Goal: Task Accomplishment & Management: Contribute content

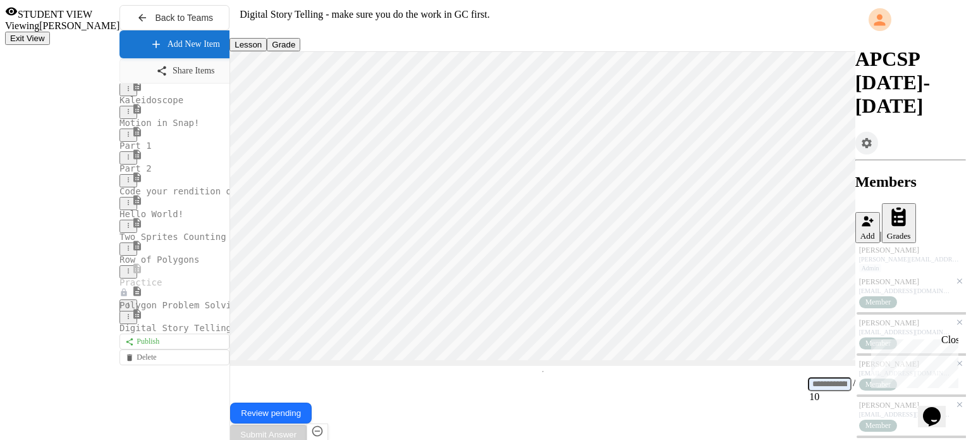
scroll to position [56, 0]
click at [121, 58] on link "Add New Item" at bounding box center [185, 42] width 128 height 29
click at [218, 419] on input "text" at bounding box center [173, 425] width 90 height 13
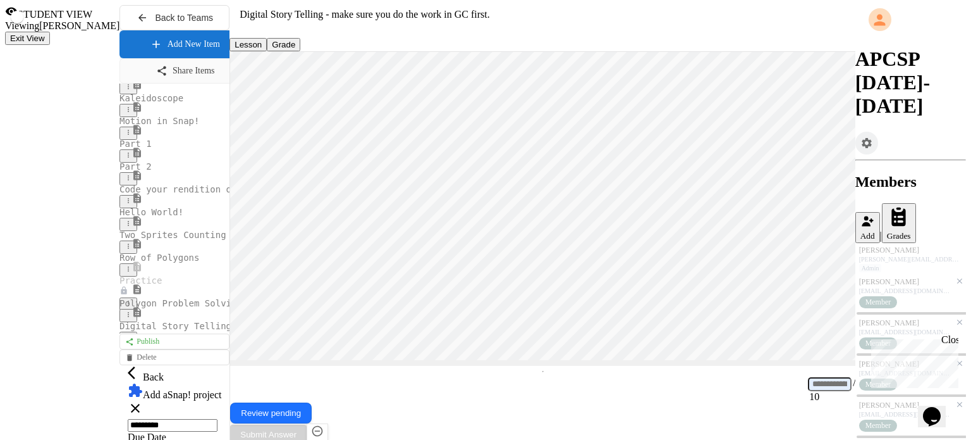
type input "*********"
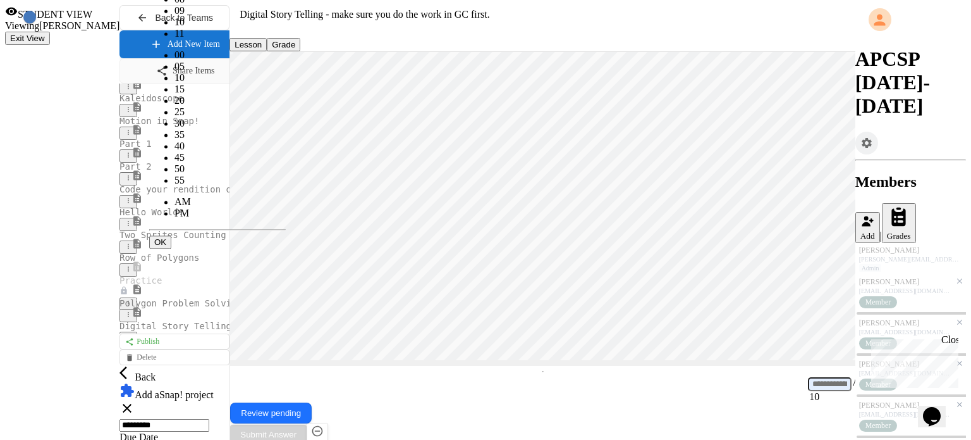
scroll to position [26, 0]
type input "**********"
click at [171, 235] on button "OK" at bounding box center [160, 241] width 22 height 13
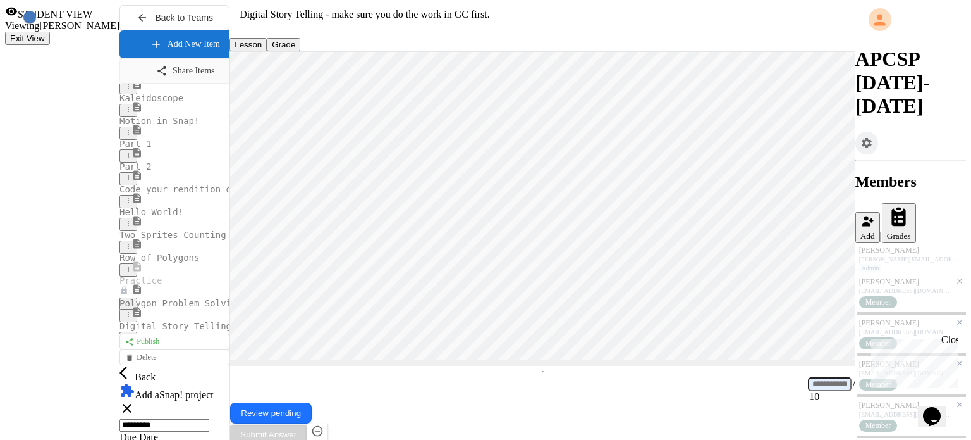
click at [135, 400] on icon at bounding box center [127, 407] width 15 height 15
drag, startPoint x: 885, startPoint y: 18, endPoint x: 875, endPoint y: 24, distance: 11.9
click at [50, 32] on button "Exit View" at bounding box center [27, 38] width 45 height 13
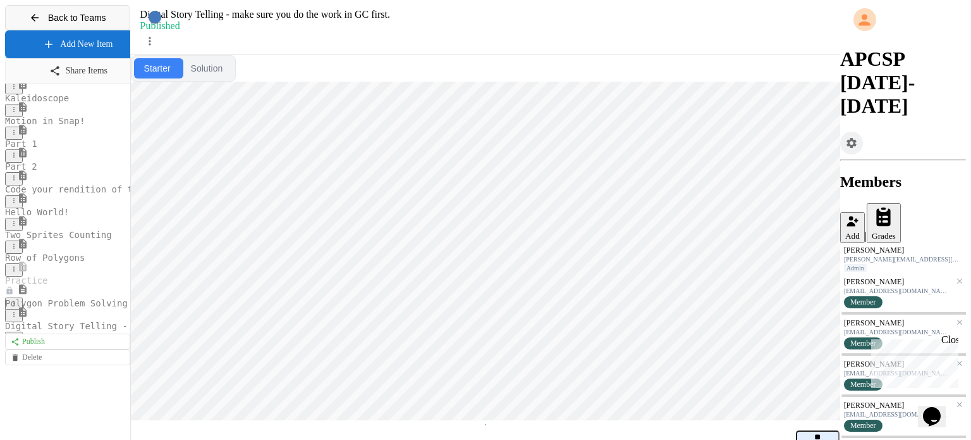
click at [51, 15] on span "Back to Teams" at bounding box center [77, 18] width 58 height 10
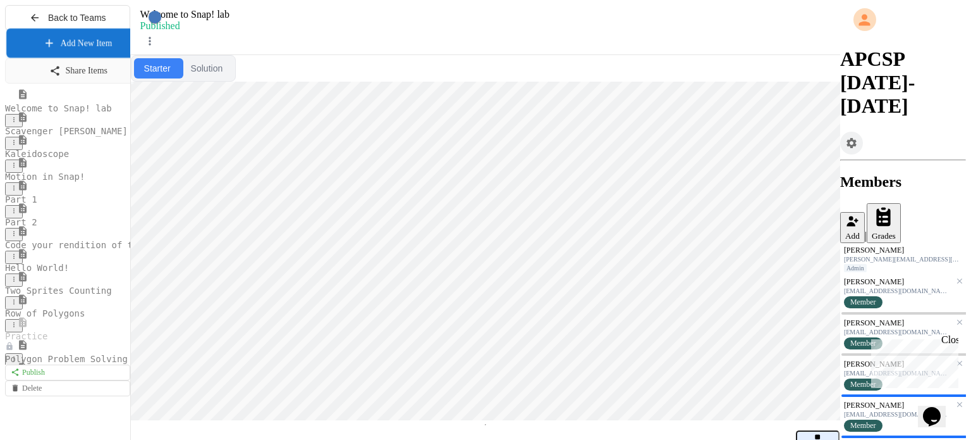
click at [78, 58] on link "Add New Item" at bounding box center [77, 42] width 142 height 29
drag, startPoint x: 631, startPoint y: 164, endPoint x: 642, endPoint y: 166, distance: 11.0
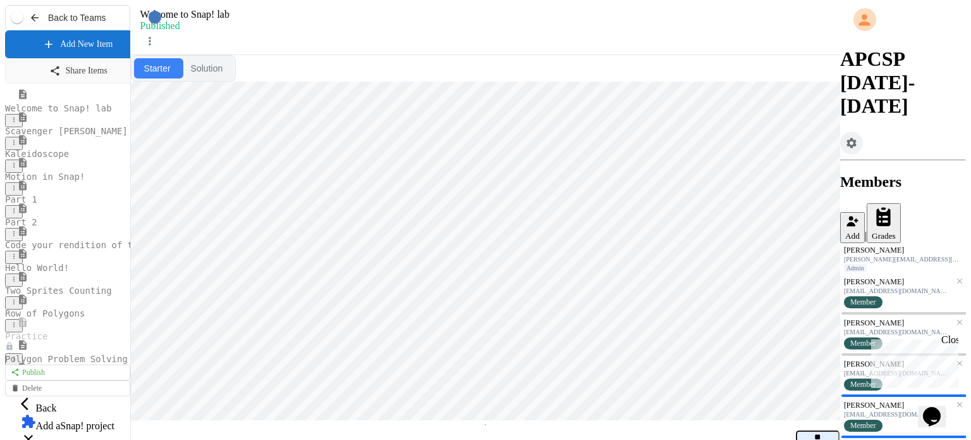
type input "********"
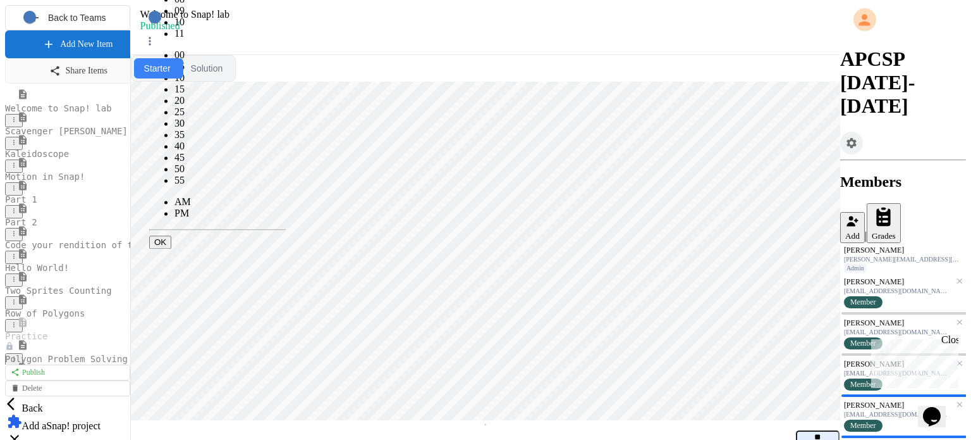
scroll to position [26, 0]
type input "**********"
click at [171, 235] on button "OK" at bounding box center [160, 241] width 22 height 13
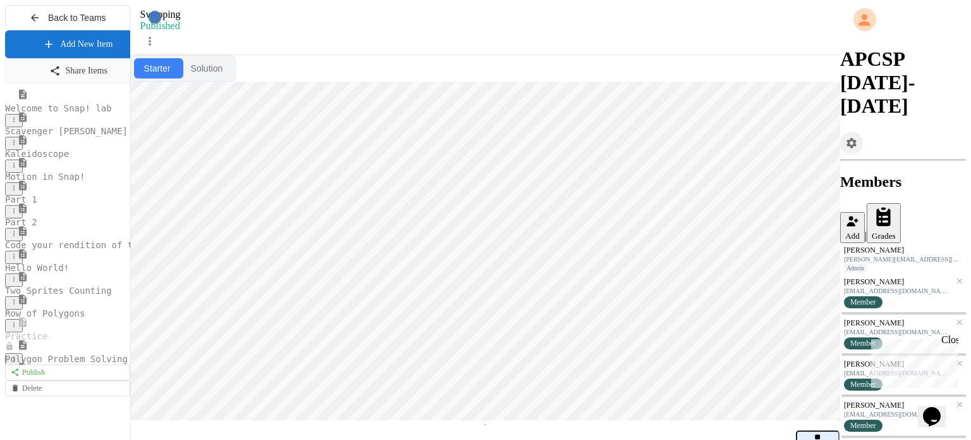
click at [66, 136] on span "Scavenger [PERSON_NAME]" at bounding box center [66, 131] width 123 height 10
click at [904, 274] on div "[PERSON_NAME] [EMAIL_ADDRESS][DOMAIN_NAME] Member" at bounding box center [904, 292] width 126 height 36
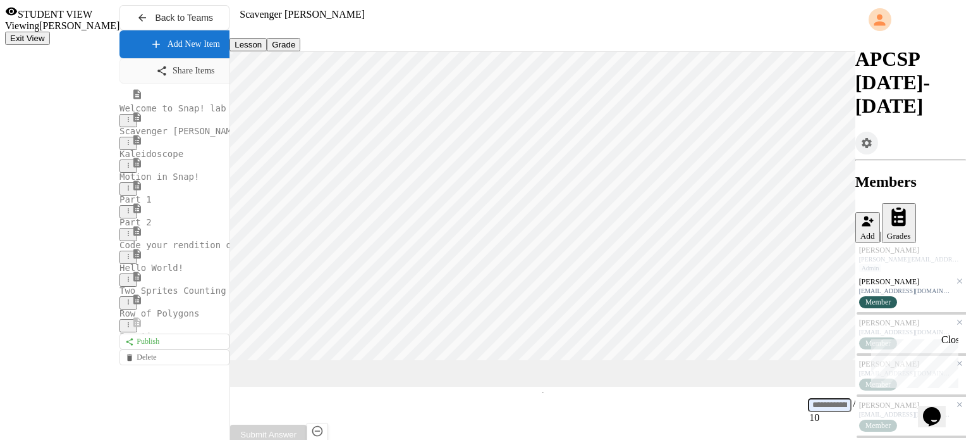
click at [267, 51] on button "Grade" at bounding box center [284, 44] width 34 height 13
drag, startPoint x: 952, startPoint y: 340, endPoint x: 1818, endPoint y: 674, distance: 928.6
click at [952, 340] on div "Close" at bounding box center [950, 342] width 16 height 16
click at [267, 51] on button "Grade" at bounding box center [284, 44] width 34 height 13
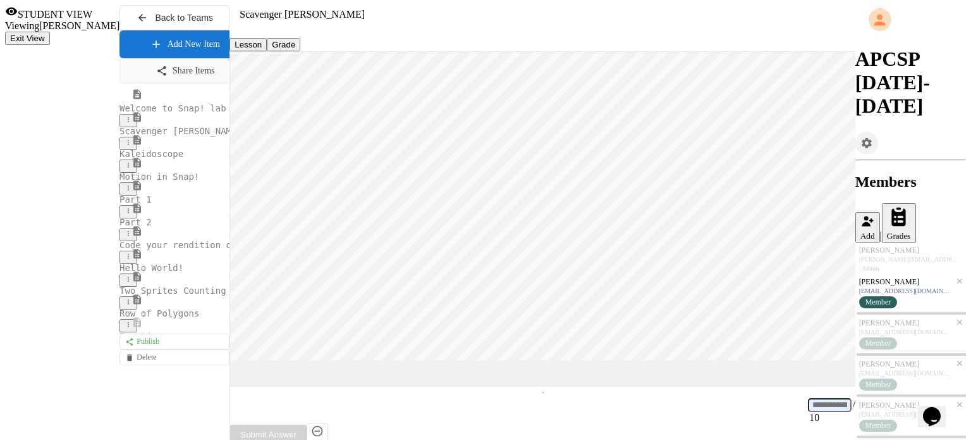
click at [808, 412] on input at bounding box center [830, 405] width 44 height 14
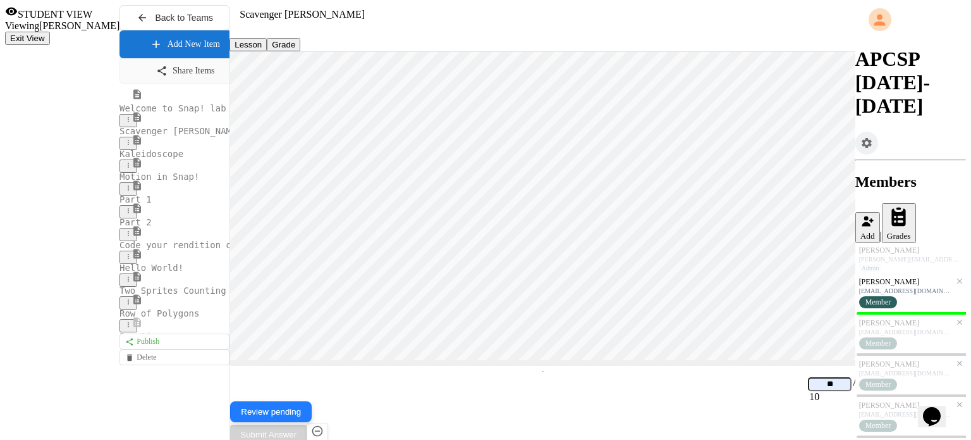
type input "**"
click at [312, 417] on button "Review pending" at bounding box center [271, 411] width 82 height 21
click at [808, 391] on input "**" at bounding box center [830, 384] width 44 height 14
click at [875, 328] on div "[EMAIL_ADDRESS][DOMAIN_NAME]" at bounding box center [906, 331] width 92 height 7
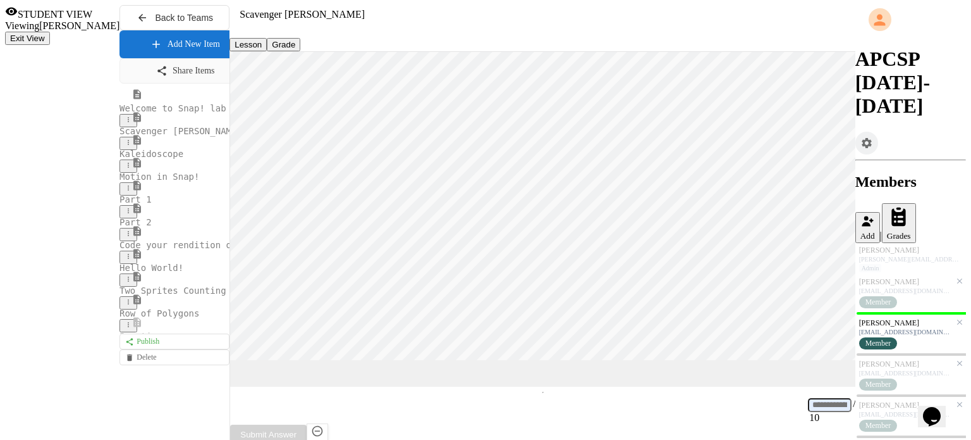
click at [808, 412] on input at bounding box center [830, 405] width 44 height 14
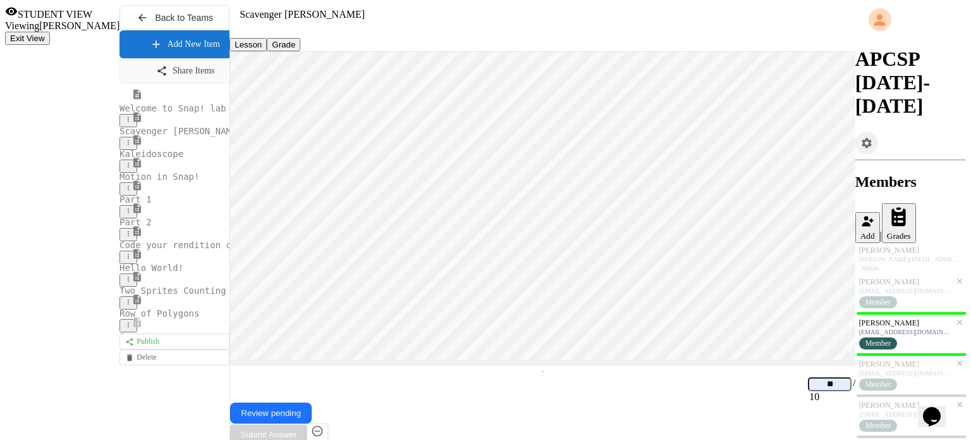
type input "**"
click at [889, 378] on div "Member" at bounding box center [891, 384] width 63 height 13
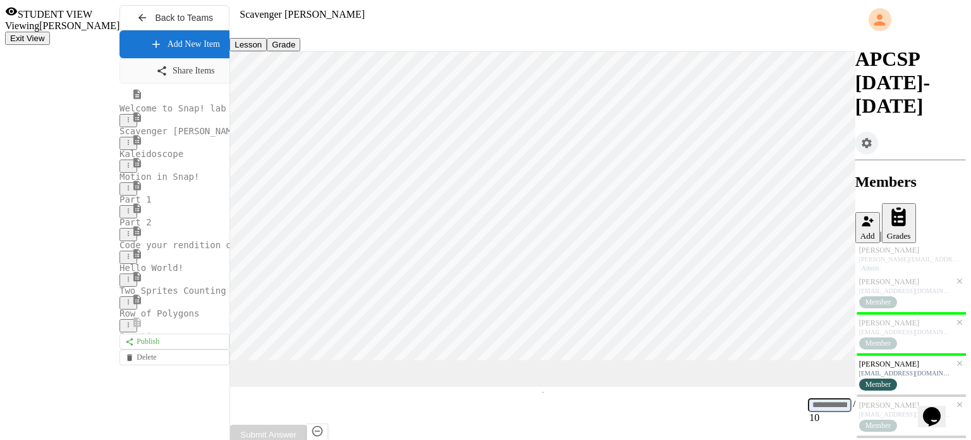
click at [808, 412] on input at bounding box center [830, 405] width 44 height 14
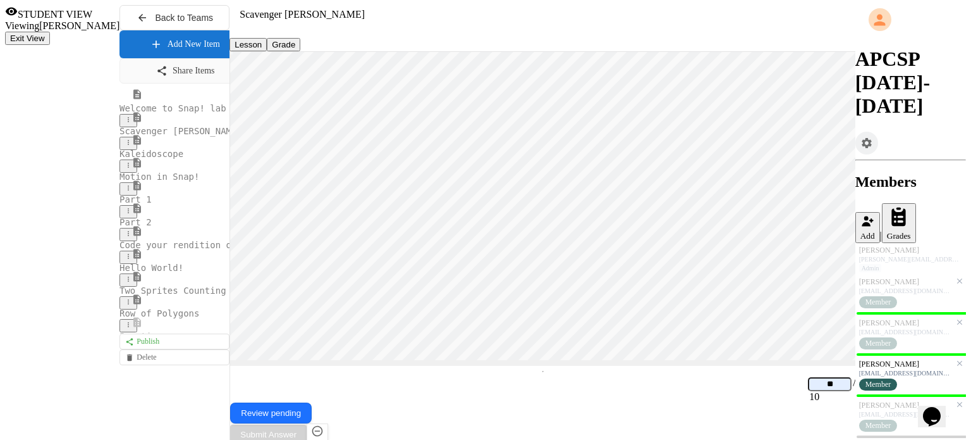
scroll to position [156, 0]
type input "**"
click at [875, 421] on span "Member" at bounding box center [879, 425] width 26 height 9
click at [885, 410] on div "[EMAIL_ADDRESS][DOMAIN_NAME]" at bounding box center [906, 413] width 92 height 7
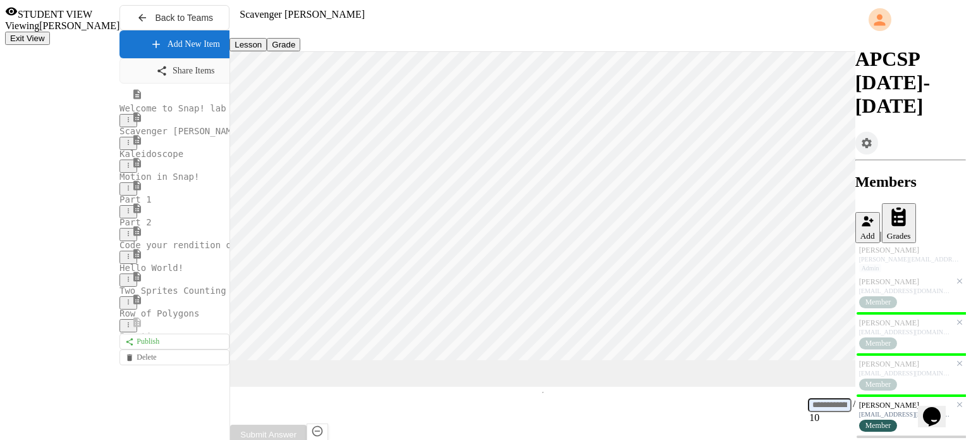
click at [808, 412] on input at bounding box center [830, 405] width 44 height 14
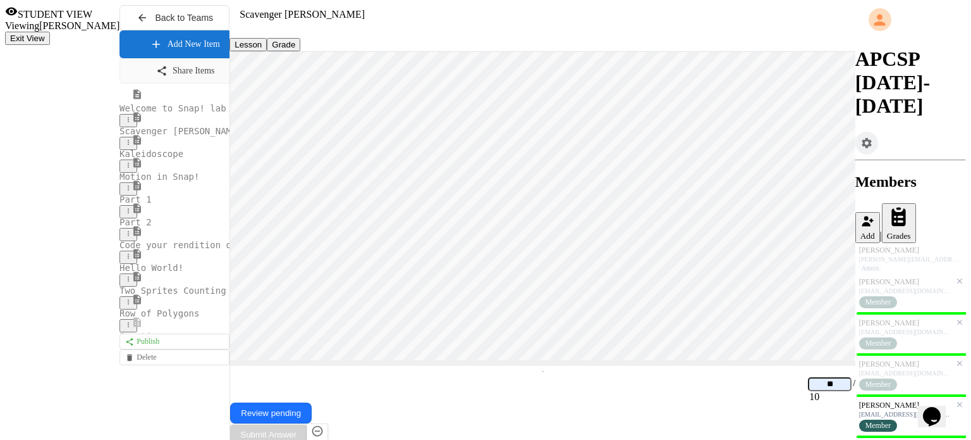
type input "**"
click at [808, 391] on input at bounding box center [830, 384] width 44 height 14
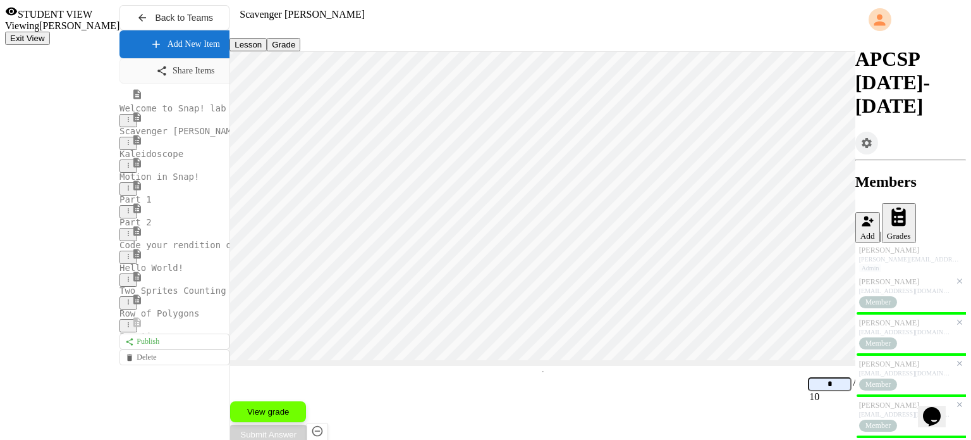
type input "*"
click at [306, 417] on button "View grade" at bounding box center [268, 411] width 76 height 21
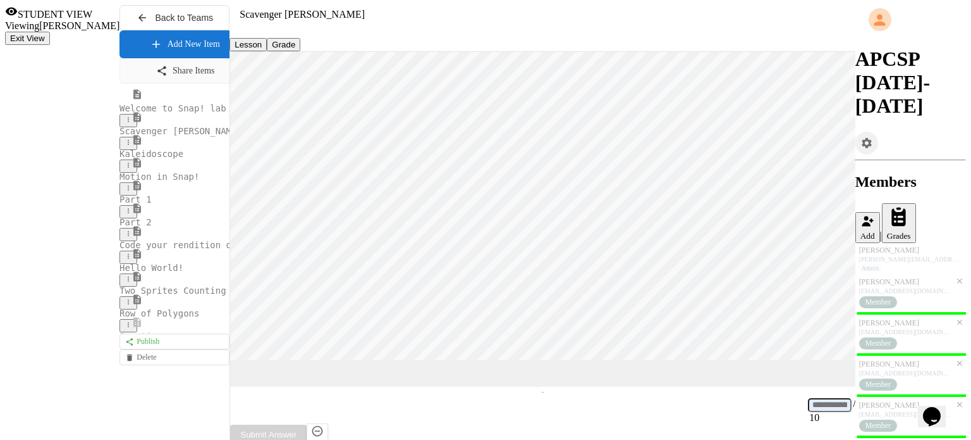
scroll to position [1, 0]
click at [808, 412] on input at bounding box center [830, 405] width 44 height 14
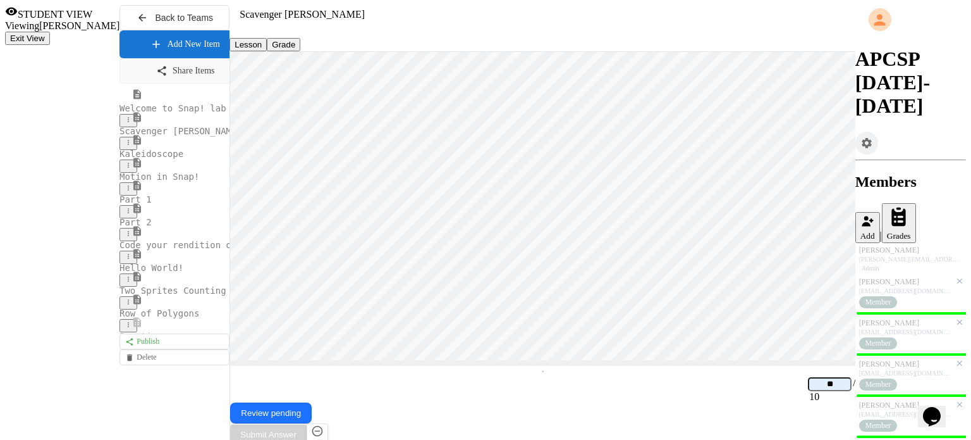
type input "**"
click at [120, 159] on span "Kaleidoscope" at bounding box center [152, 154] width 64 height 10
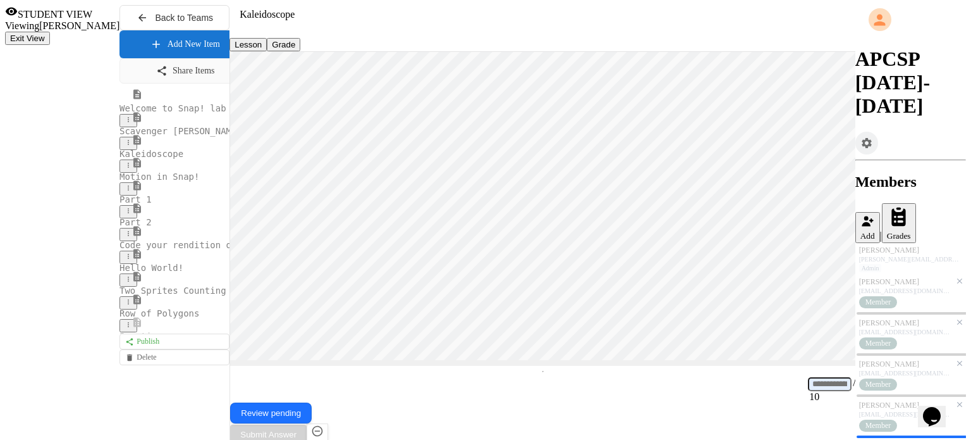
click at [808, 391] on input at bounding box center [830, 384] width 44 height 14
type input "*"
click at [891, 439] on div "[PERSON_NAME]" at bounding box center [906, 445] width 92 height 9
click at [808, 391] on input at bounding box center [830, 384] width 44 height 14
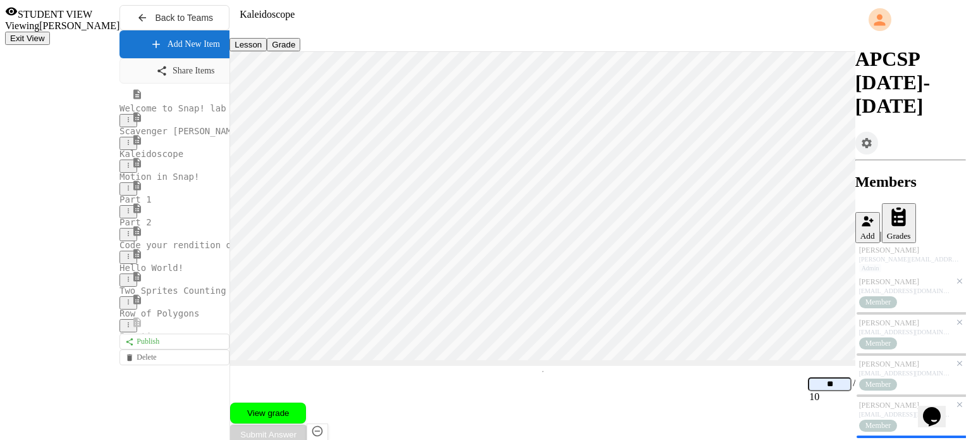
type input "**"
click at [888, 419] on div "Member" at bounding box center [879, 425] width 39 height 12
click at [891, 400] on div "[PERSON_NAME]" at bounding box center [906, 404] width 92 height 9
click at [808, 391] on input at bounding box center [830, 384] width 44 height 14
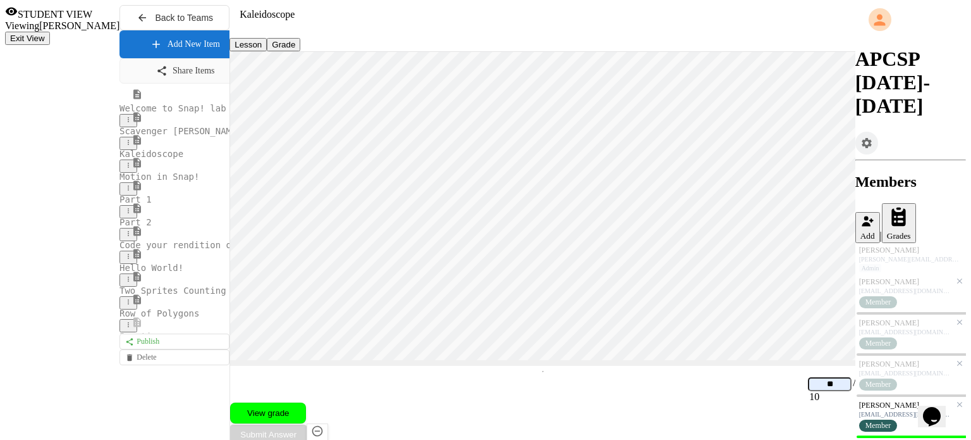
type input "**"
click at [904, 359] on div "[PERSON_NAME]" at bounding box center [906, 363] width 92 height 9
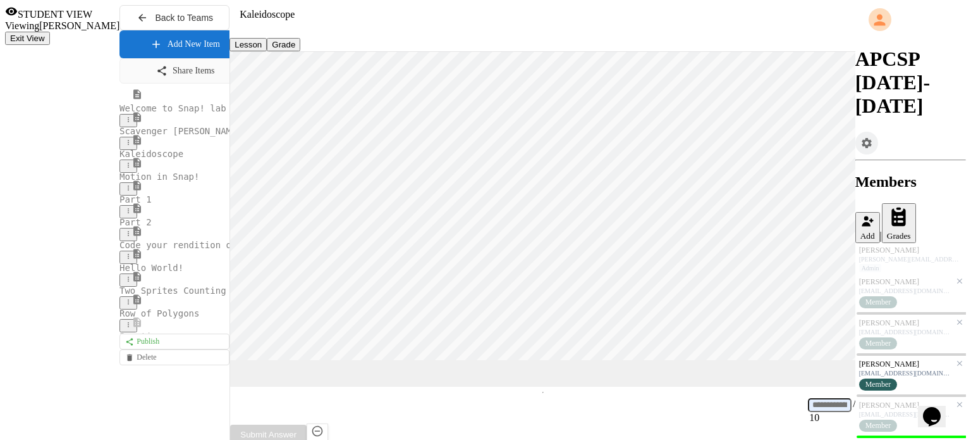
scroll to position [1, 0]
click at [808, 412] on input at bounding box center [830, 405] width 44 height 14
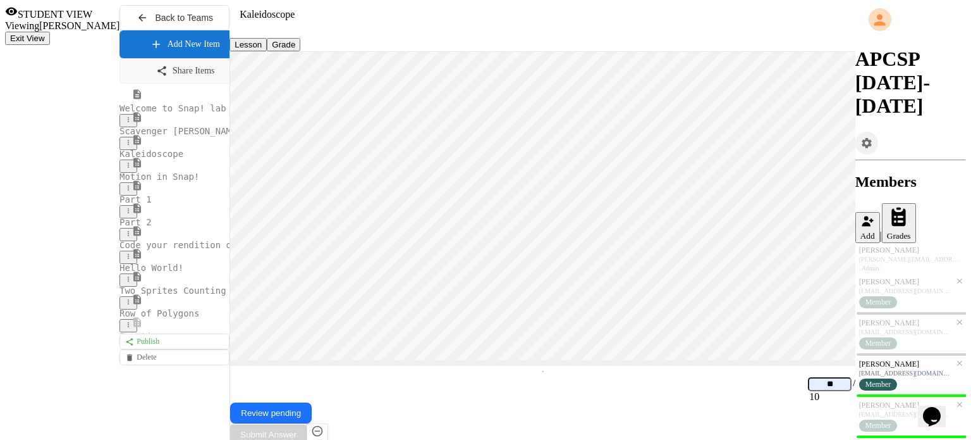
type input "**"
click at [908, 328] on div "[EMAIL_ADDRESS][DOMAIN_NAME]" at bounding box center [906, 331] width 92 height 7
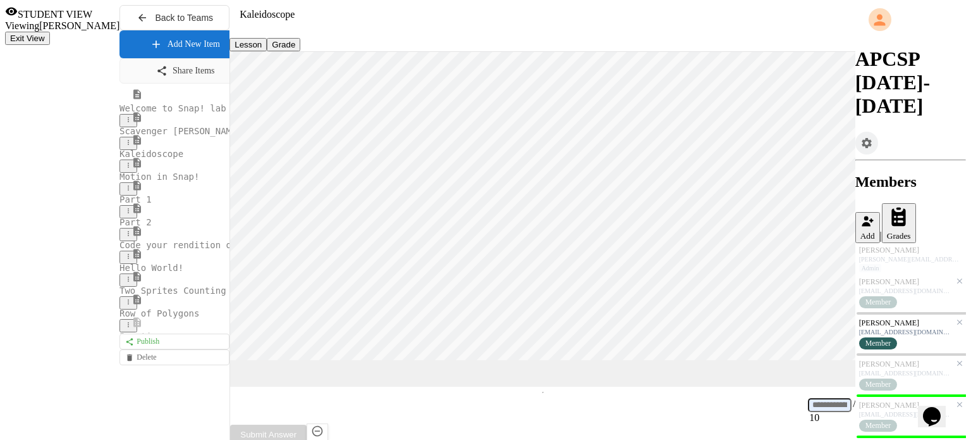
scroll to position [1, 0]
click at [808, 412] on input at bounding box center [830, 405] width 44 height 14
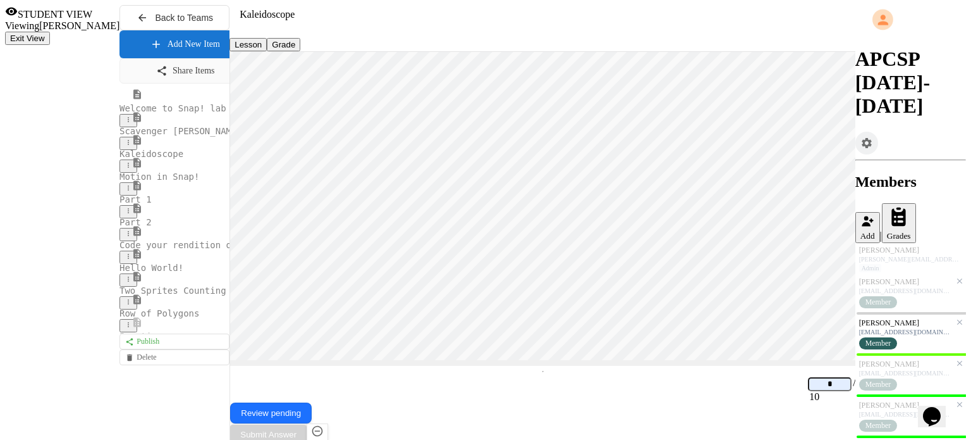
type input "*"
click at [888, 277] on div "[PERSON_NAME]" at bounding box center [906, 281] width 92 height 9
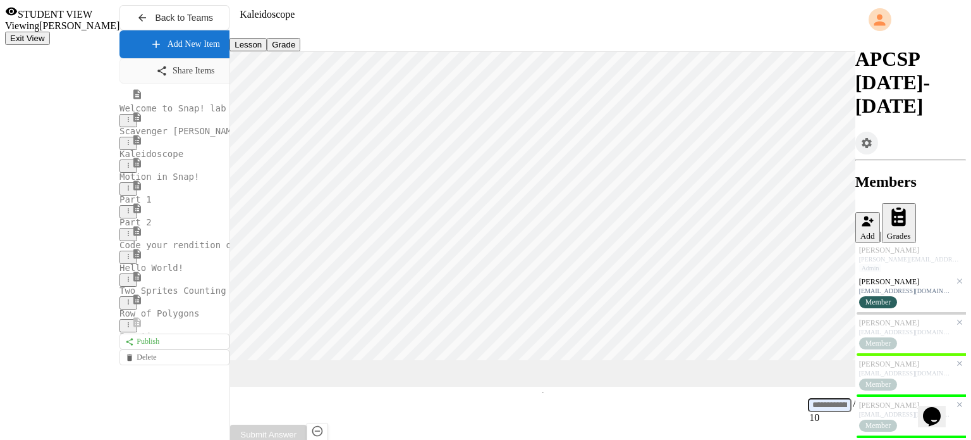
scroll to position [1, 0]
click at [808, 412] on input at bounding box center [830, 405] width 44 height 14
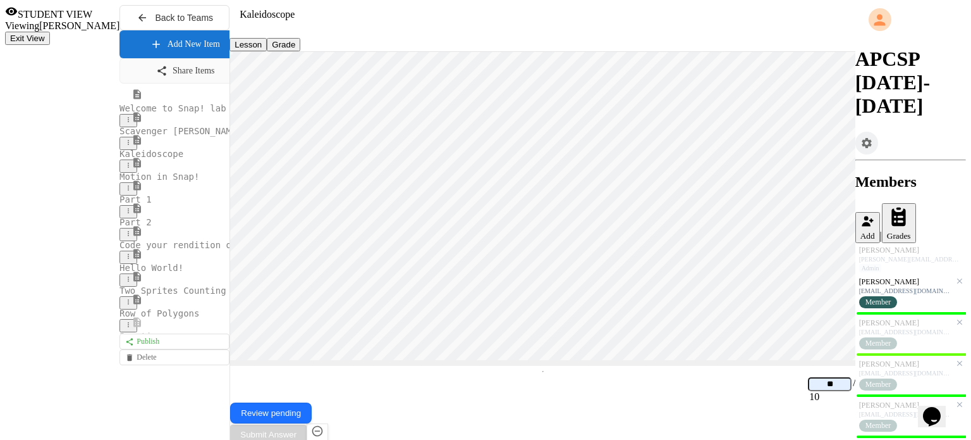
type input "**"
click at [120, 182] on span "Motion in Snap!" at bounding box center [160, 176] width 80 height 10
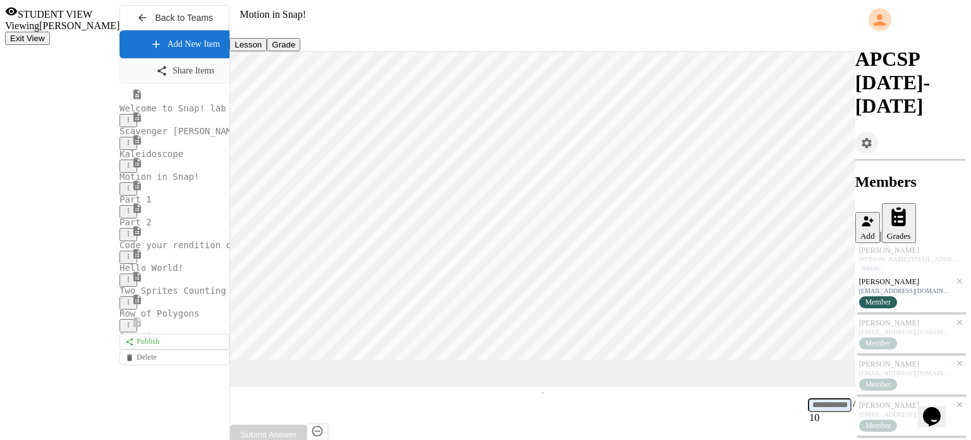
scroll to position [1, 0]
click at [892, 328] on div "[EMAIL_ADDRESS][DOMAIN_NAME]" at bounding box center [906, 331] width 92 height 7
click at [120, 204] on span "Part 1" at bounding box center [136, 199] width 32 height 10
click at [120, 227] on span "Part 2" at bounding box center [136, 222] width 32 height 10
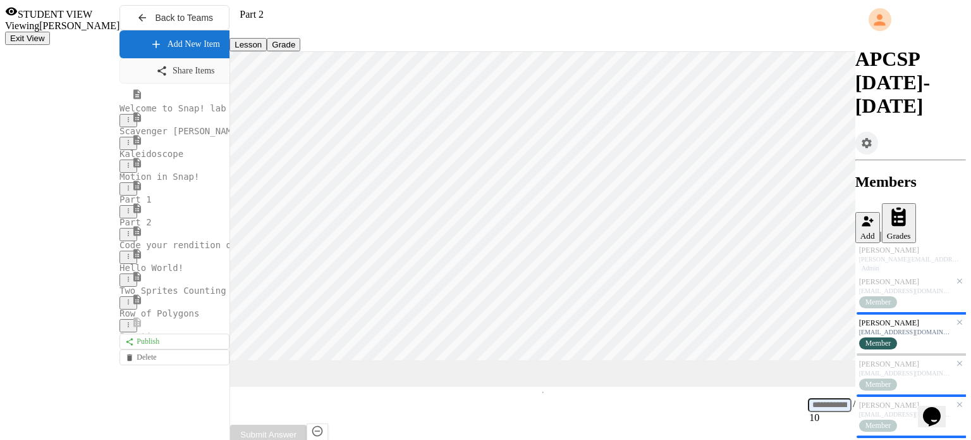
click at [120, 204] on span "Part 1" at bounding box center [136, 199] width 32 height 10
click at [120, 227] on span "Part 2" at bounding box center [136, 222] width 32 height 10
click at [120, 182] on span "Motion in Snap!" at bounding box center [160, 176] width 80 height 10
click at [885, 277] on div "[PERSON_NAME]" at bounding box center [906, 281] width 92 height 9
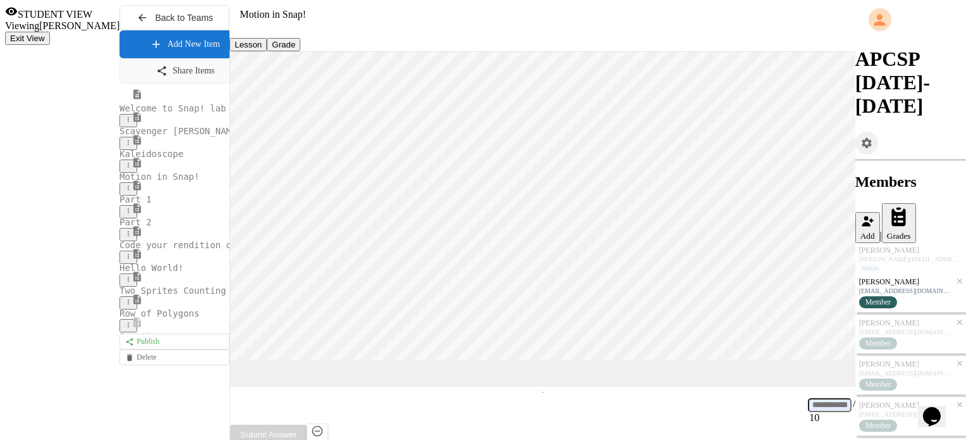
click at [120, 204] on span "Part 1" at bounding box center [136, 199] width 32 height 10
click at [120, 227] on span "Part 2" at bounding box center [136, 222] width 32 height 10
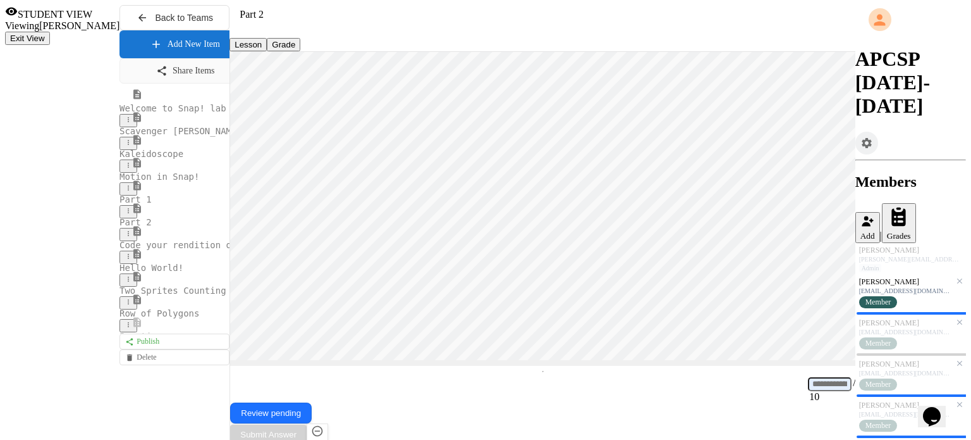
click at [120, 250] on span "Code your rendition of the Internet" at bounding box center [213, 245] width 187 height 10
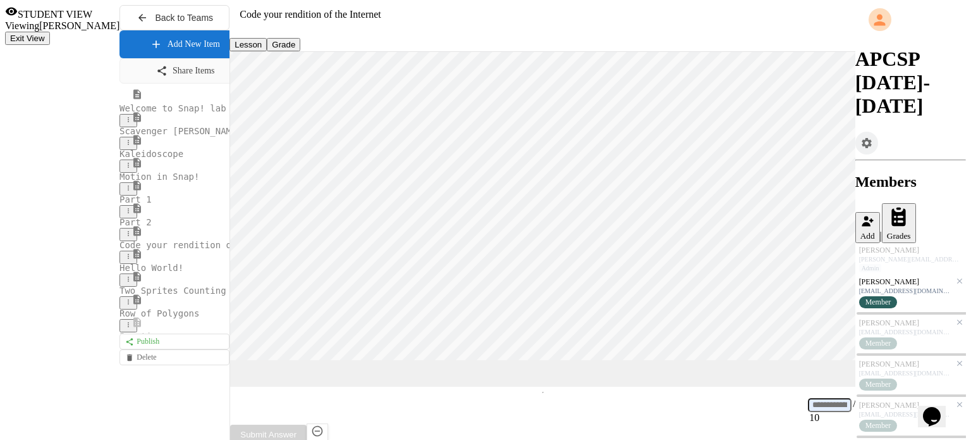
scroll to position [1, 0]
click at [808, 412] on input at bounding box center [830, 405] width 44 height 14
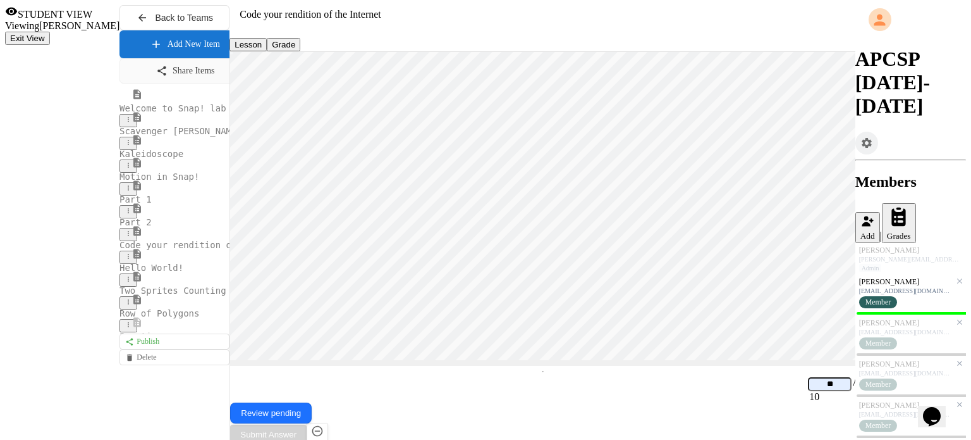
type input "**"
drag, startPoint x: 878, startPoint y: 268, endPoint x: 870, endPoint y: 272, distance: 8.8
click at [877, 318] on div "[PERSON_NAME]" at bounding box center [906, 322] width 92 height 9
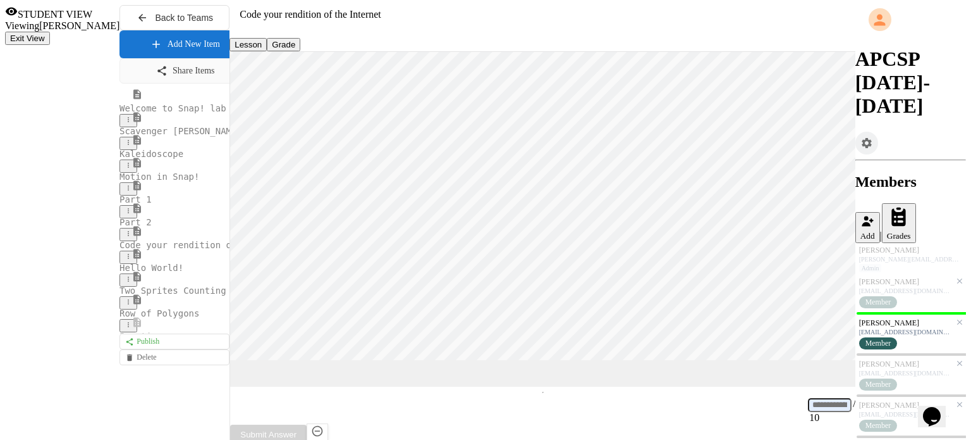
scroll to position [1, 0]
click at [808, 412] on input at bounding box center [830, 405] width 44 height 14
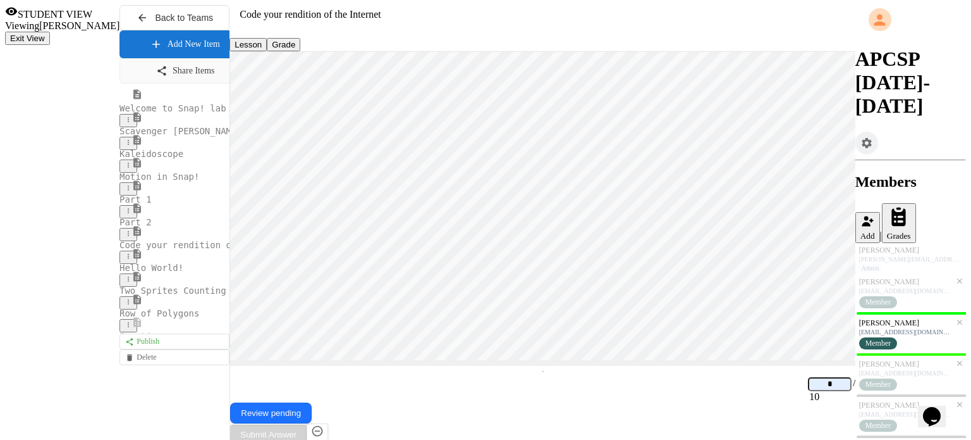
type input "*"
click at [891, 369] on div "[EMAIL_ADDRESS][DOMAIN_NAME]" at bounding box center [906, 372] width 92 height 7
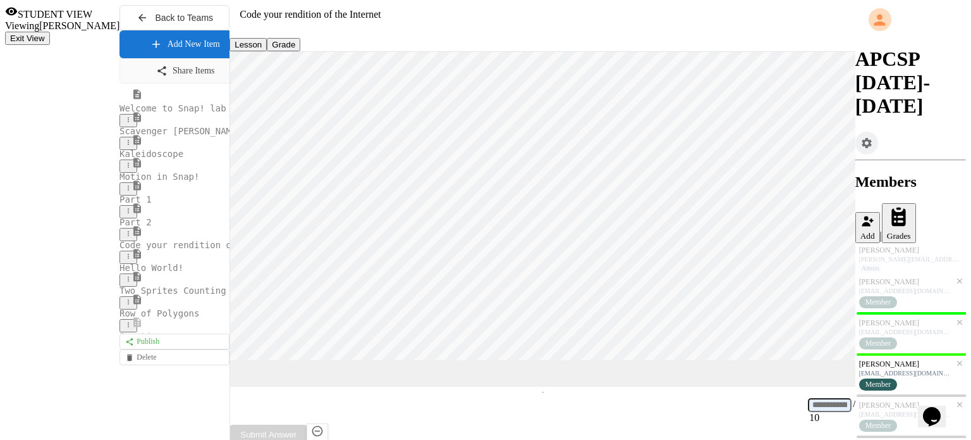
scroll to position [1, 0]
click at [808, 412] on input at bounding box center [830, 405] width 44 height 14
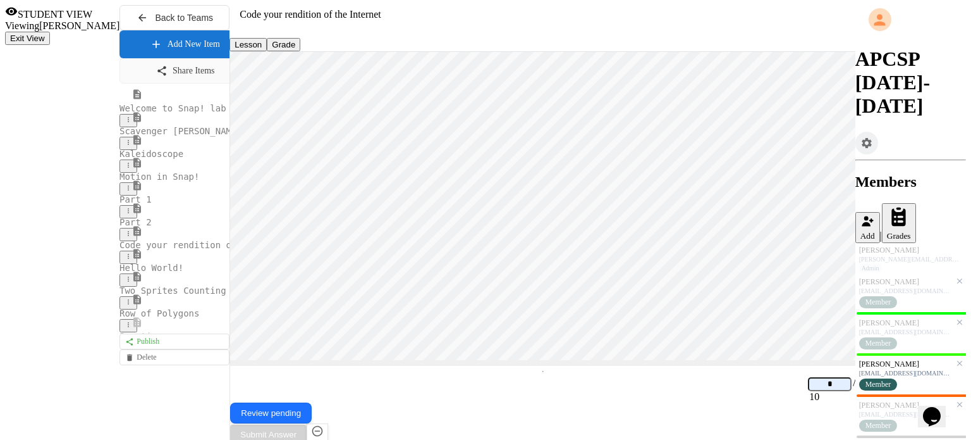
type input "*"
click at [120, 273] on span "Hello World!" at bounding box center [152, 267] width 64 height 10
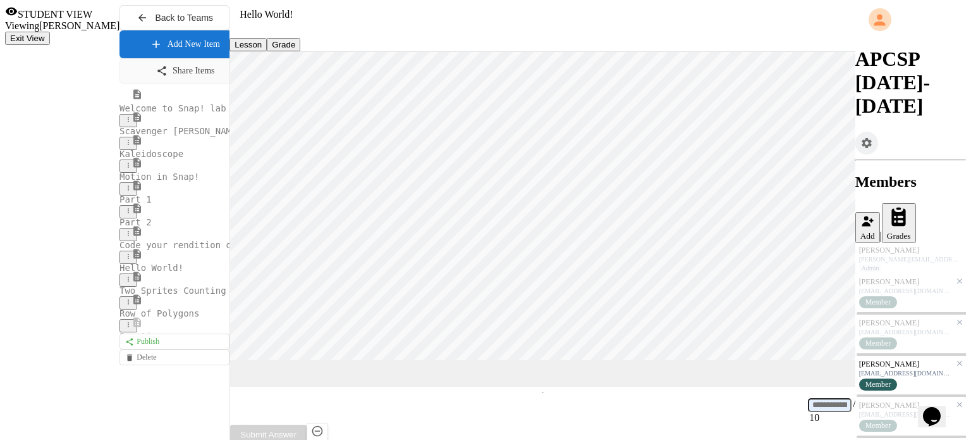
click at [120, 250] on span "Code your rendition of the Internet" at bounding box center [213, 245] width 187 height 10
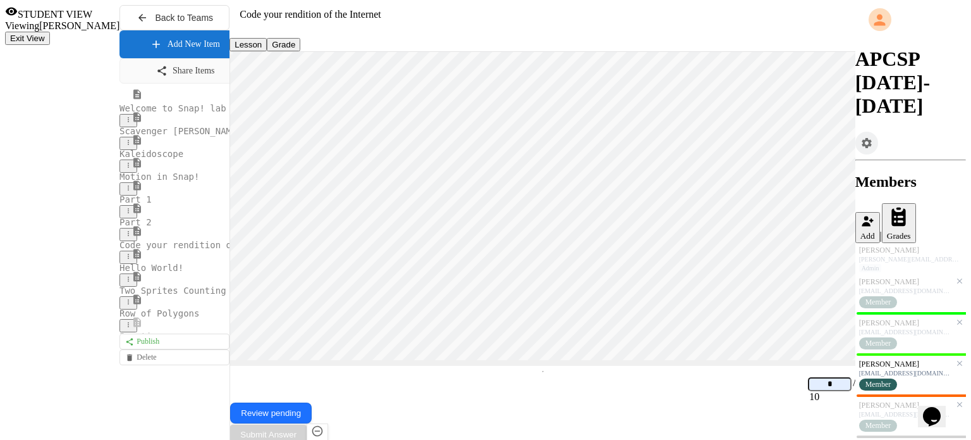
click at [887, 400] on div "[PERSON_NAME]" at bounding box center [906, 404] width 92 height 9
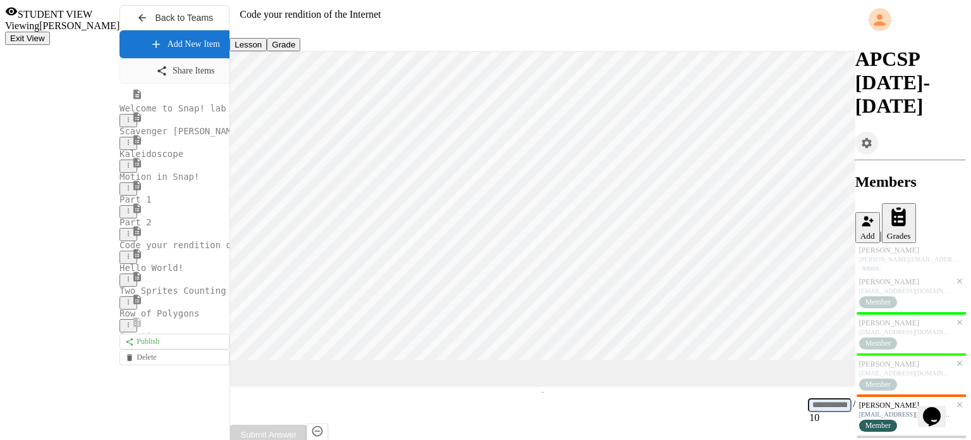
click at [808, 412] on input at bounding box center [830, 405] width 44 height 14
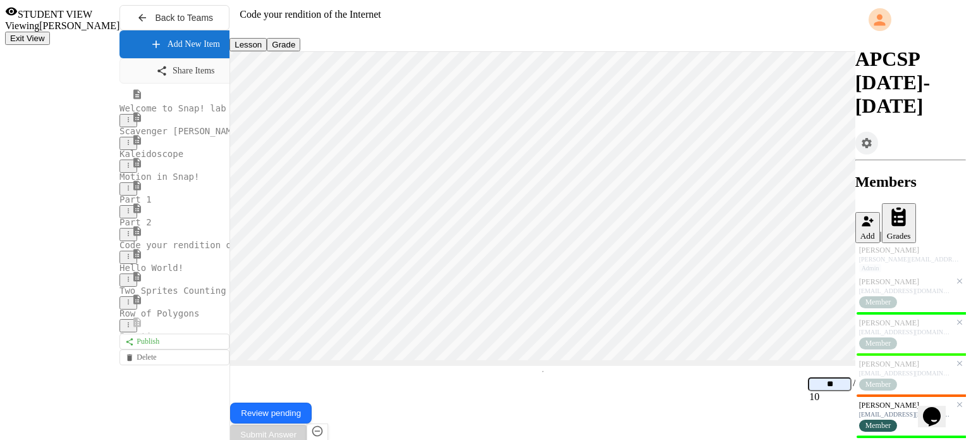
type input "**"
click at [906, 439] on div "[PERSON_NAME]" at bounding box center [906, 445] width 92 height 9
click at [808, 391] on input at bounding box center [830, 384] width 44 height 14
type input "*"
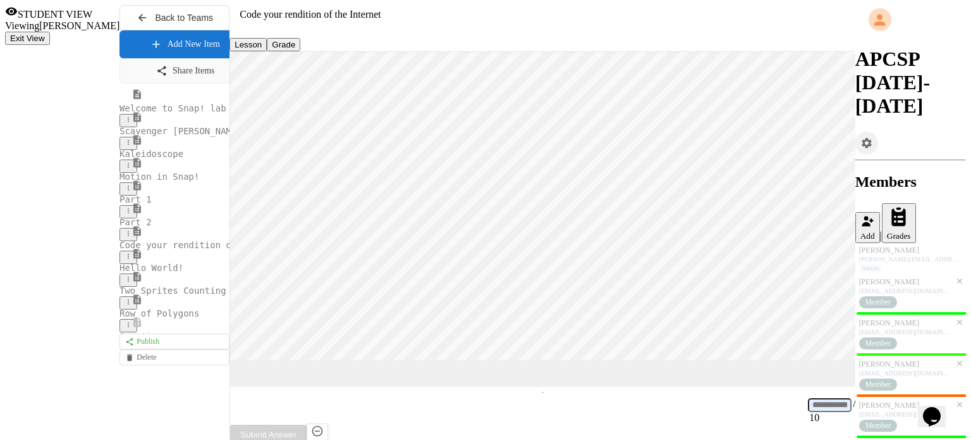
scroll to position [1, 0]
click at [808, 412] on input at bounding box center [830, 405] width 44 height 14
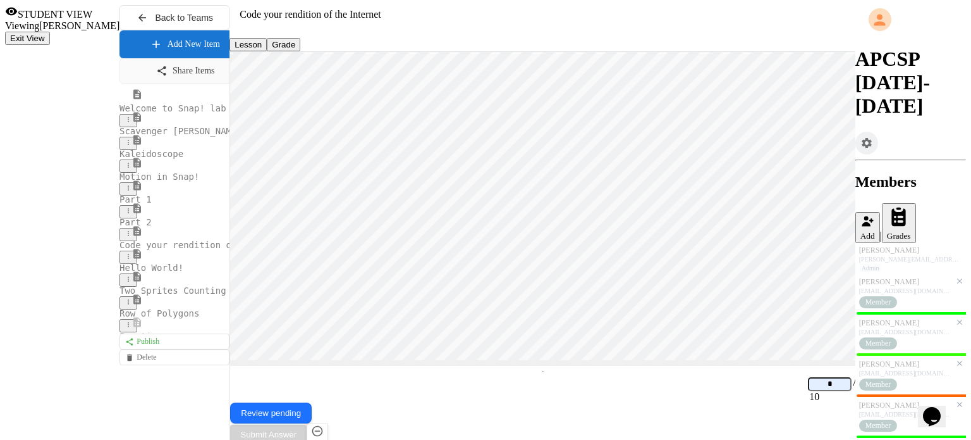
type input "*"
click at [120, 273] on span "Hello World!" at bounding box center [152, 267] width 64 height 10
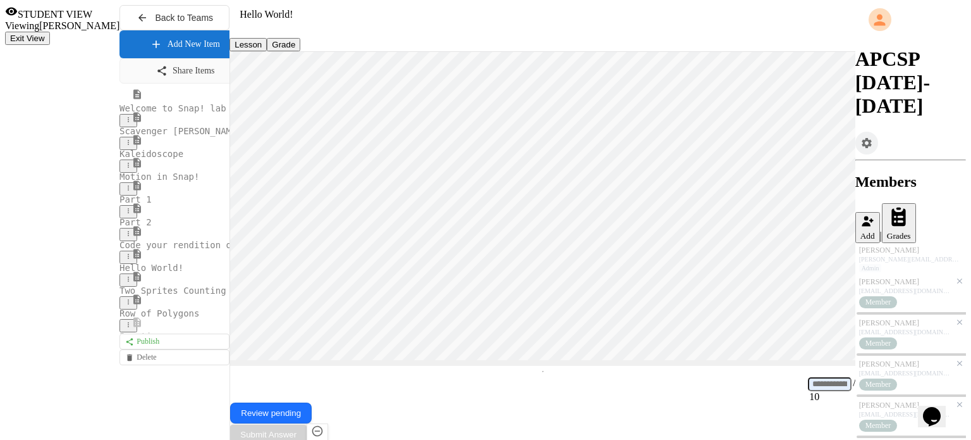
scroll to position [1, 0]
click at [909, 400] on div "[PERSON_NAME]" at bounding box center [906, 404] width 92 height 9
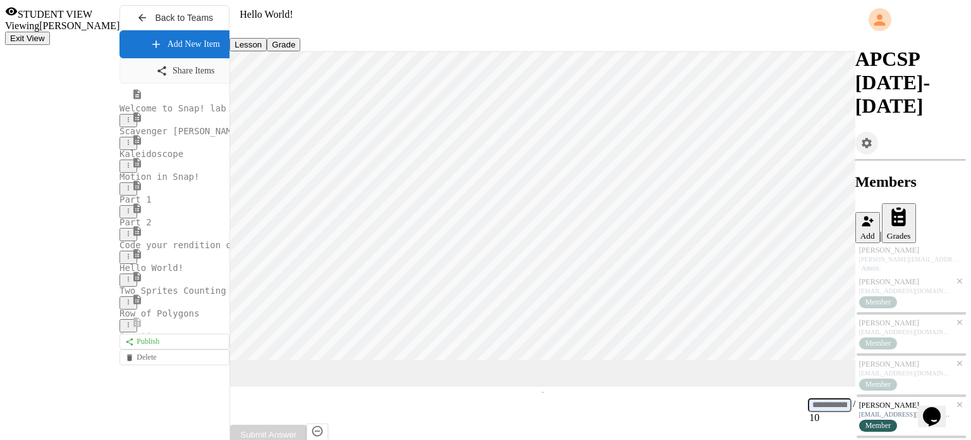
click at [899, 359] on div "[PERSON_NAME]" at bounding box center [906, 363] width 92 height 9
click at [808, 412] on input at bounding box center [830, 405] width 44 height 14
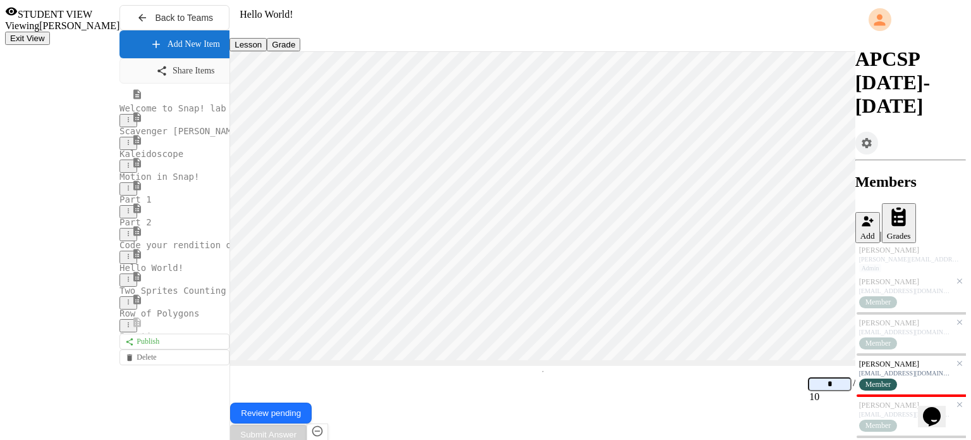
type input "*"
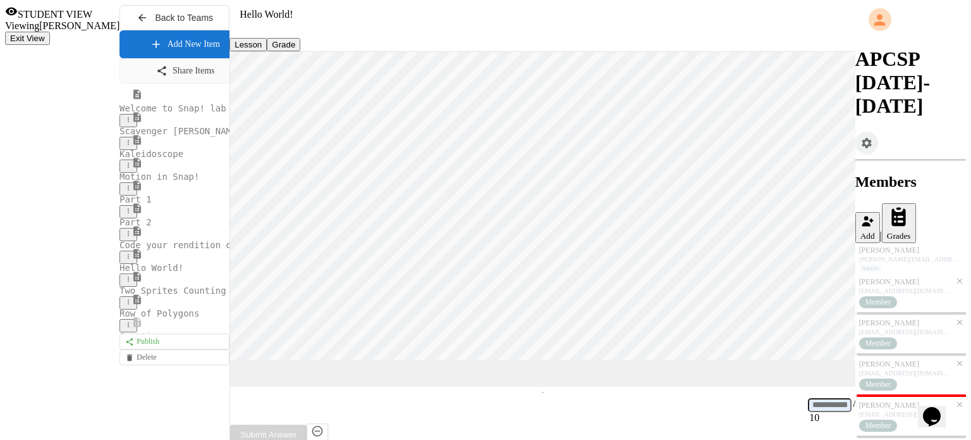
click at [808, 412] on input at bounding box center [830, 405] width 44 height 14
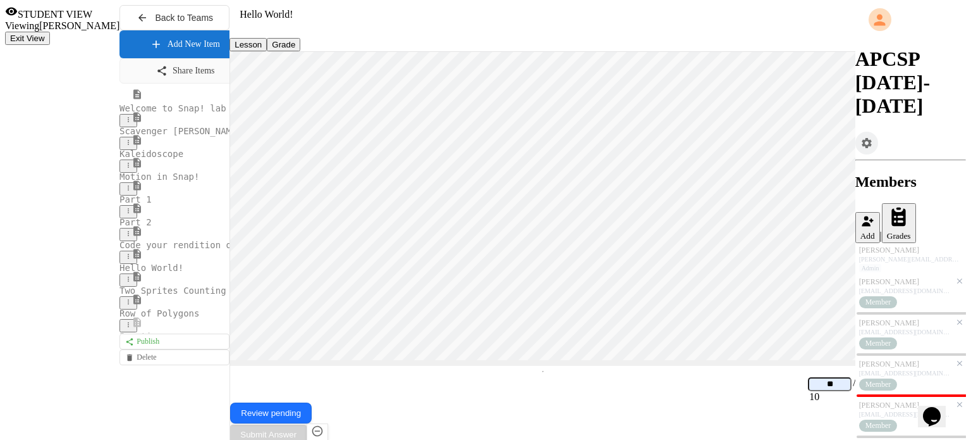
type input "**"
click at [808, 391] on input at bounding box center [830, 384] width 44 height 14
type input "**"
click at [888, 400] on div "[PERSON_NAME]" at bounding box center [906, 404] width 92 height 9
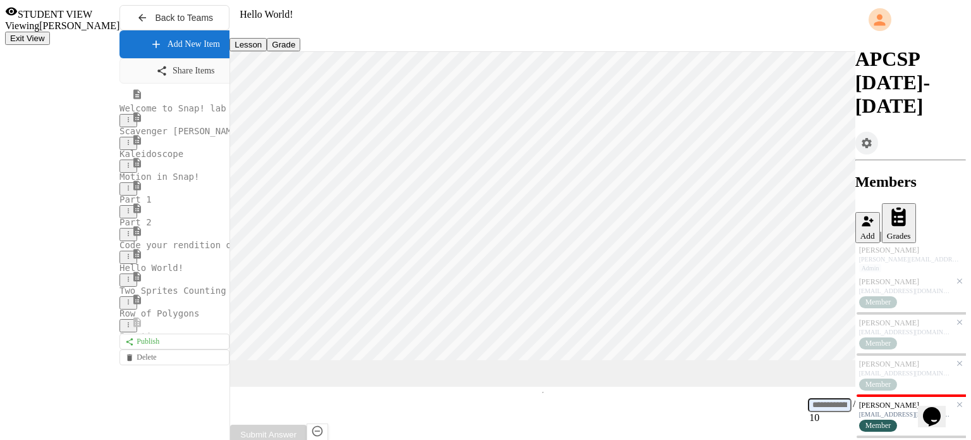
click at [808, 412] on input at bounding box center [830, 405] width 44 height 14
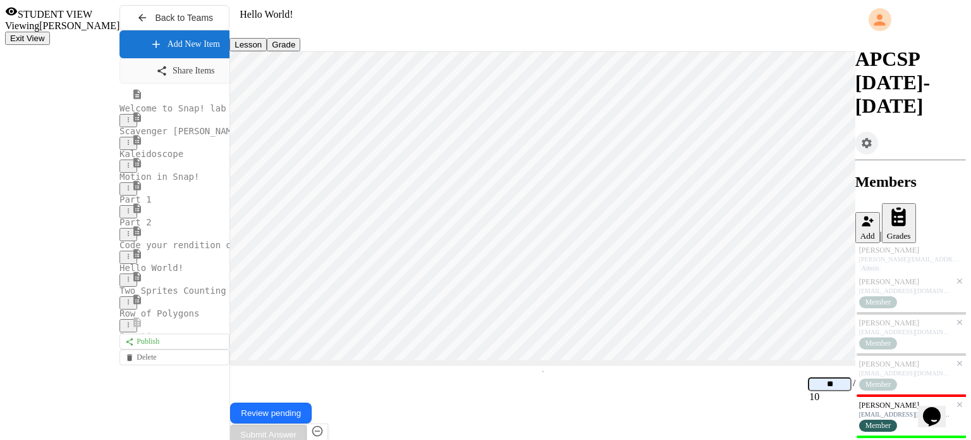
click at [889, 369] on div "[EMAIL_ADDRESS][DOMAIN_NAME]" at bounding box center [906, 372] width 92 height 7
type input "*"
click at [918, 318] on div "[PERSON_NAME]" at bounding box center [906, 322] width 92 height 9
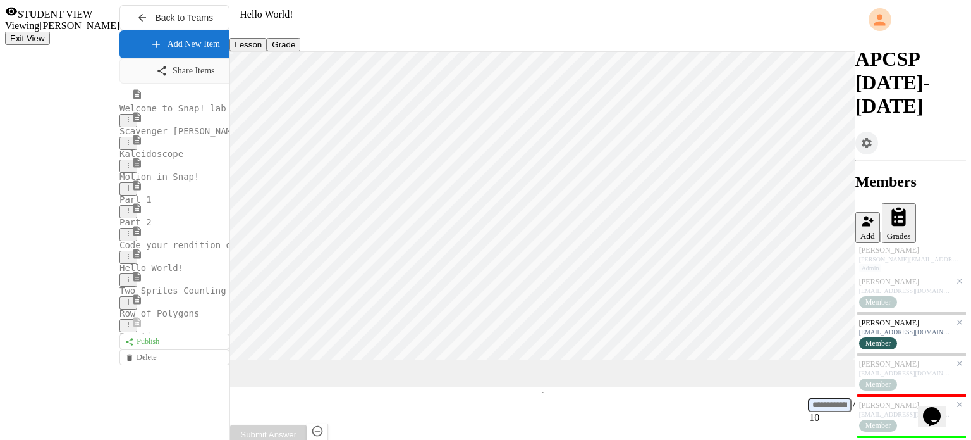
click at [808, 412] on input at bounding box center [830, 405] width 44 height 14
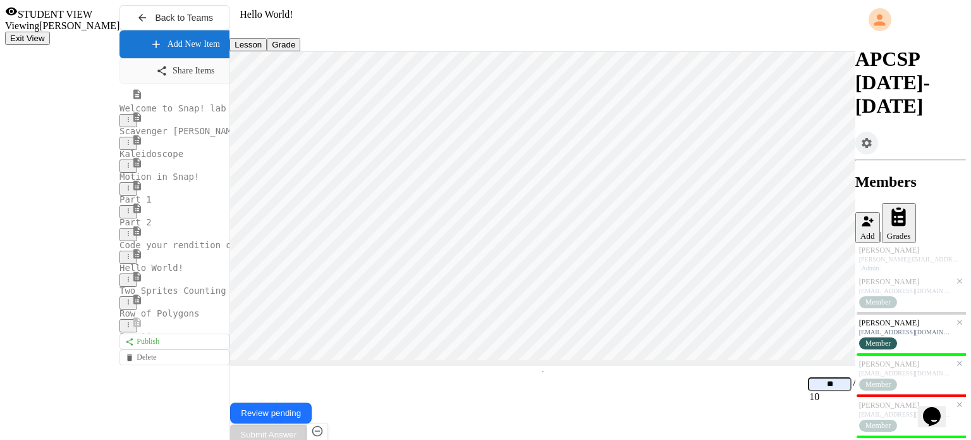
type input "**"
click at [889, 277] on div "[PERSON_NAME] [EMAIL_ADDRESS][DOMAIN_NAME]" at bounding box center [906, 285] width 92 height 17
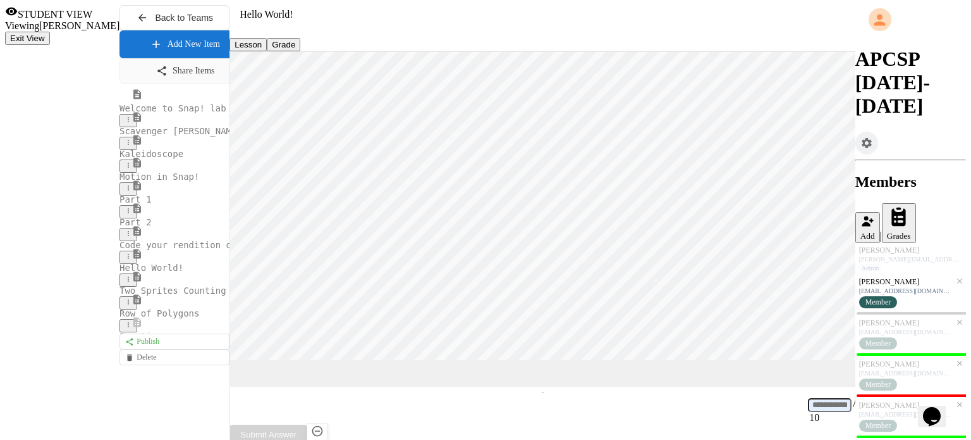
scroll to position [1, 0]
click at [808, 412] on input at bounding box center [830, 405] width 44 height 14
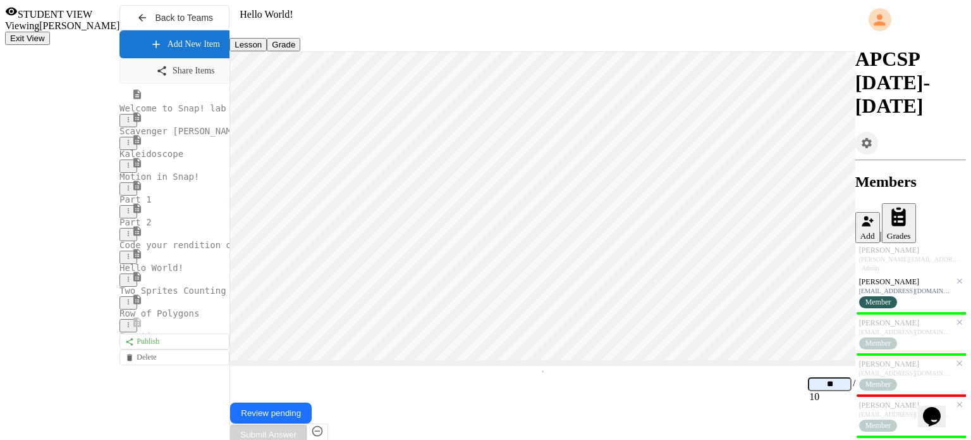
type input "**"
click at [120, 295] on span "Two Sprites Counting" at bounding box center [173, 290] width 107 height 10
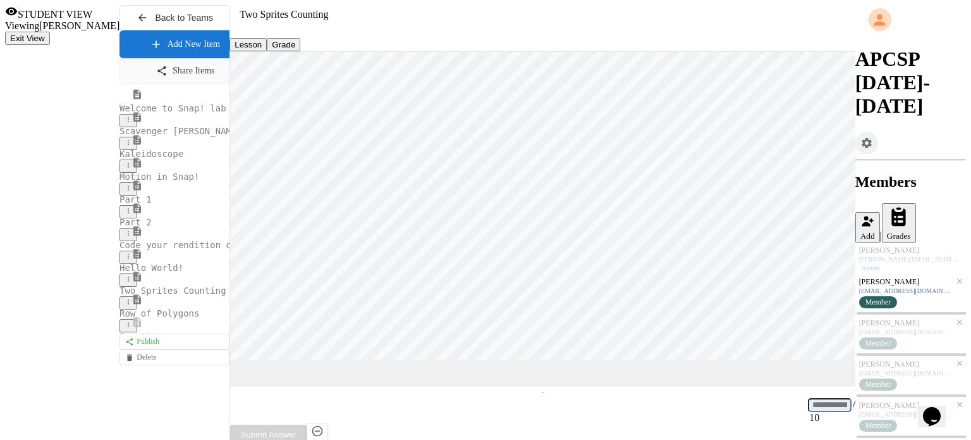
scroll to position [1, 0]
click at [901, 318] on div "[PERSON_NAME]" at bounding box center [906, 322] width 92 height 9
click at [808, 412] on input at bounding box center [830, 405] width 44 height 14
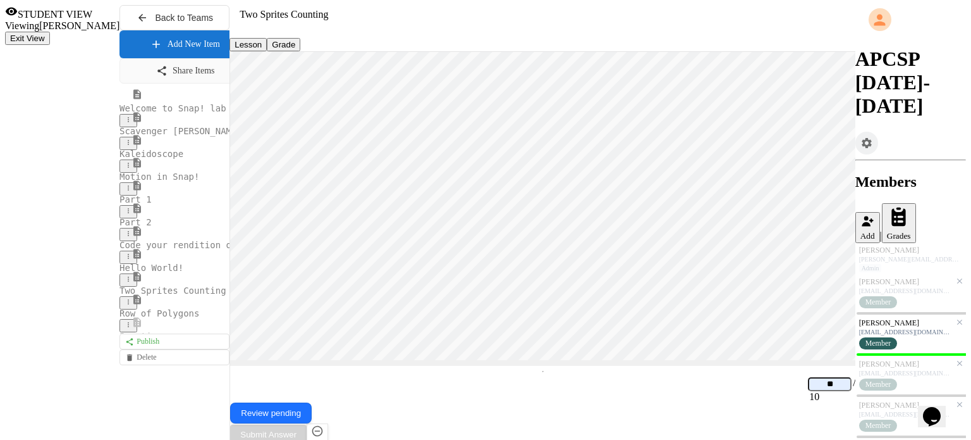
type input "**"
click at [911, 369] on div "[EMAIL_ADDRESS][DOMAIN_NAME]" at bounding box center [906, 372] width 92 height 7
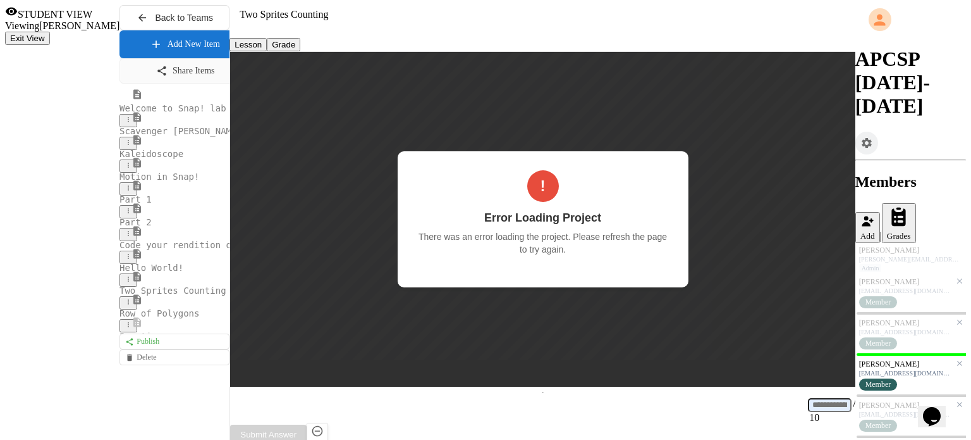
click at [657, 211] on h3 "Error Loading Project" at bounding box center [543, 217] width 253 height 13
click at [903, 369] on div "[EMAIL_ADDRESS][DOMAIN_NAME]" at bounding box center [906, 372] width 92 height 7
click at [689, 173] on div "! Error Loading Project There was an error loading the project. Please refresh …" at bounding box center [543, 219] width 291 height 136
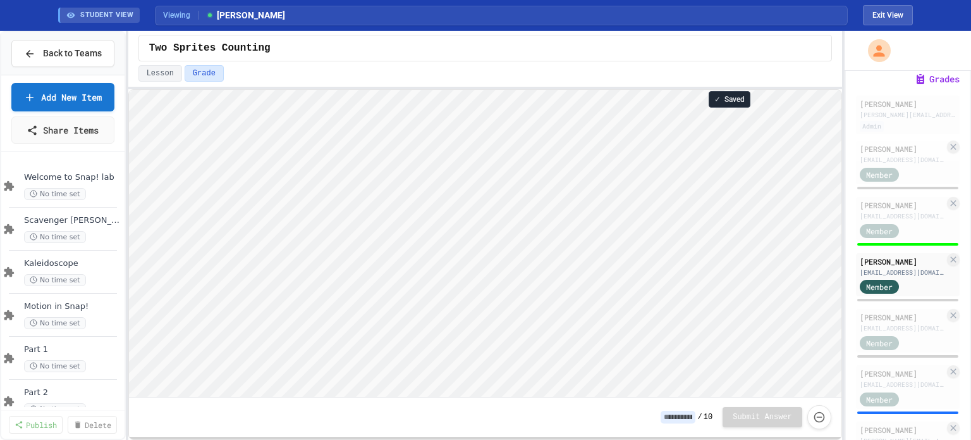
scroll to position [126, 0]
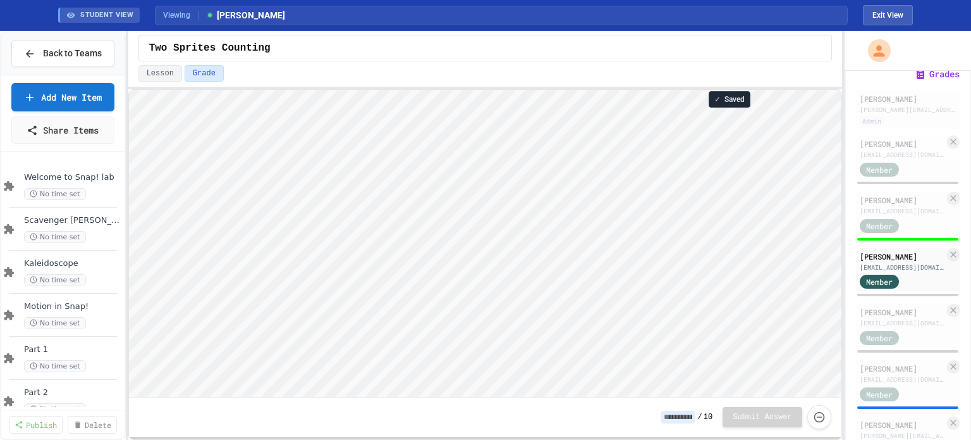
click at [686, 419] on input at bounding box center [678, 416] width 35 height 13
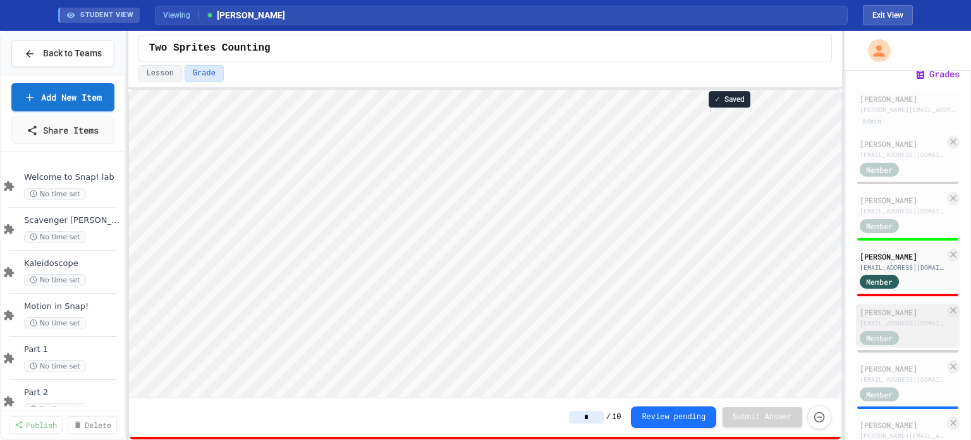
type input "*"
click at [904, 345] on div "Member" at bounding box center [891, 337] width 63 height 16
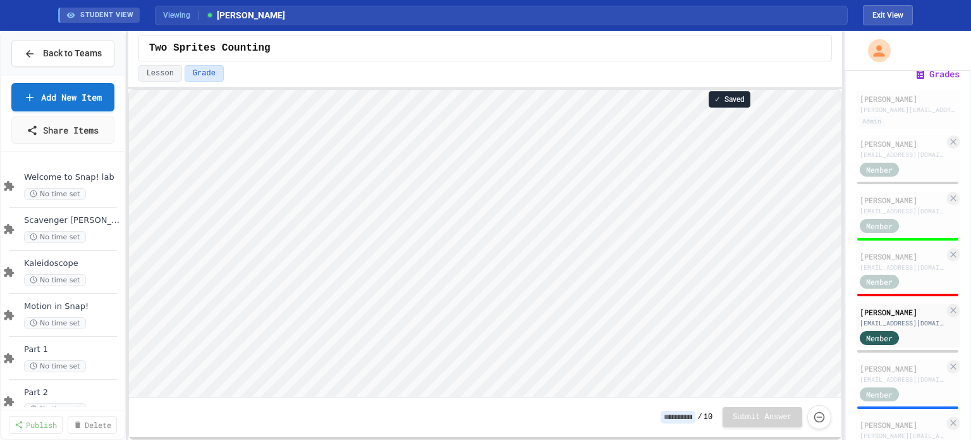
scroll to position [1, 0]
click at [686, 414] on input at bounding box center [678, 416] width 35 height 13
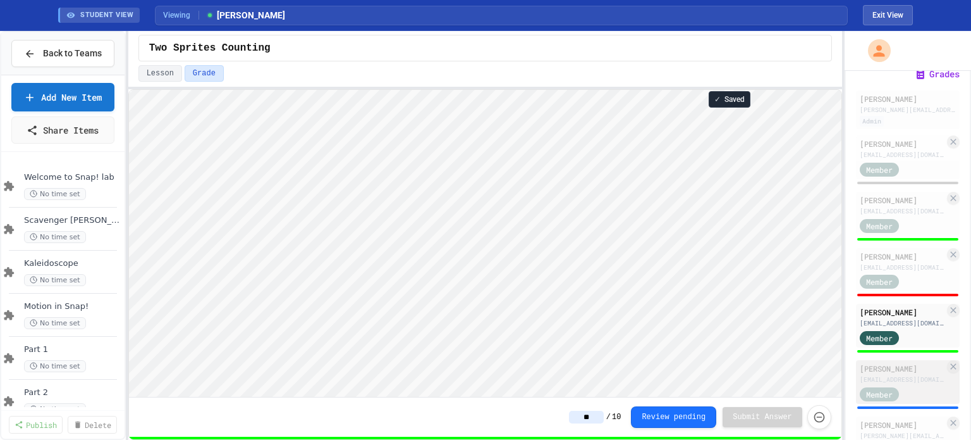
type input "**"
click at [913, 384] on div "[EMAIL_ADDRESS][DOMAIN_NAME]" at bounding box center [902, 378] width 85 height 9
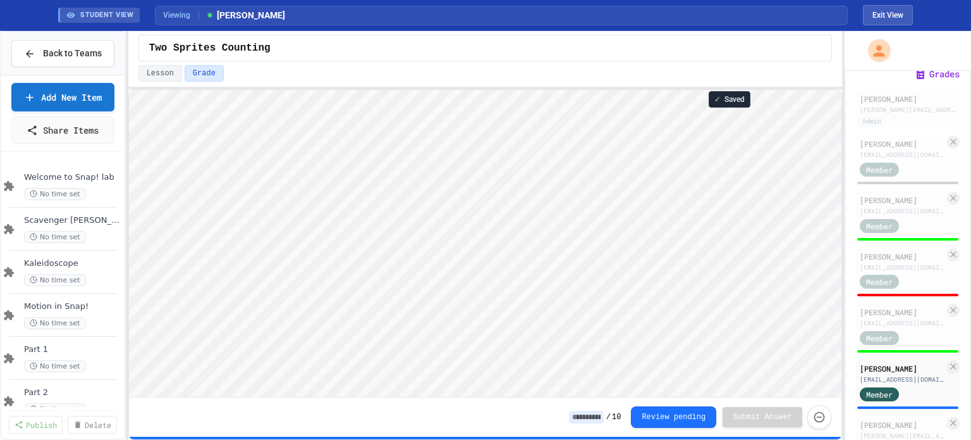
scroll to position [1, 0]
click at [593, 417] on input at bounding box center [586, 416] width 35 height 13
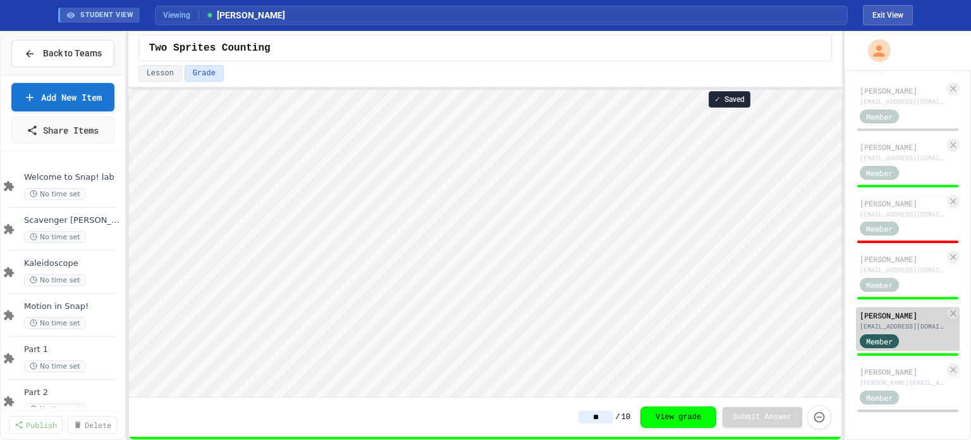
scroll to position [202, 0]
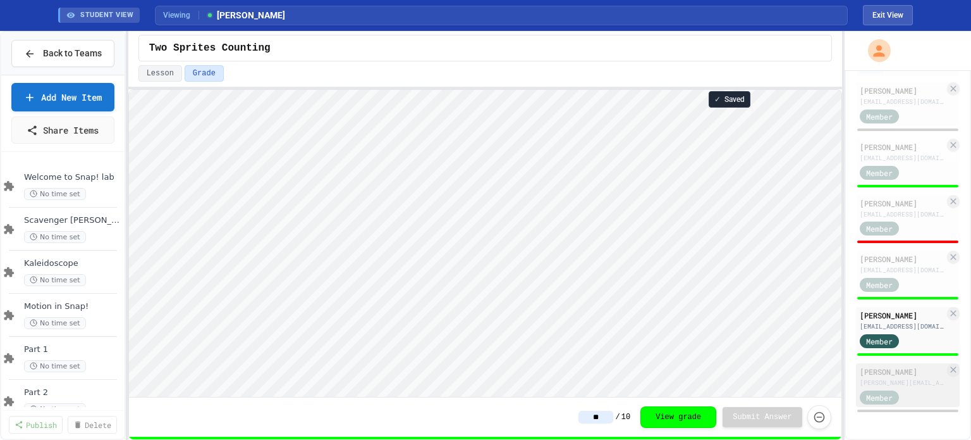
type input "**"
click at [898, 377] on div "[PERSON_NAME]" at bounding box center [902, 371] width 85 height 11
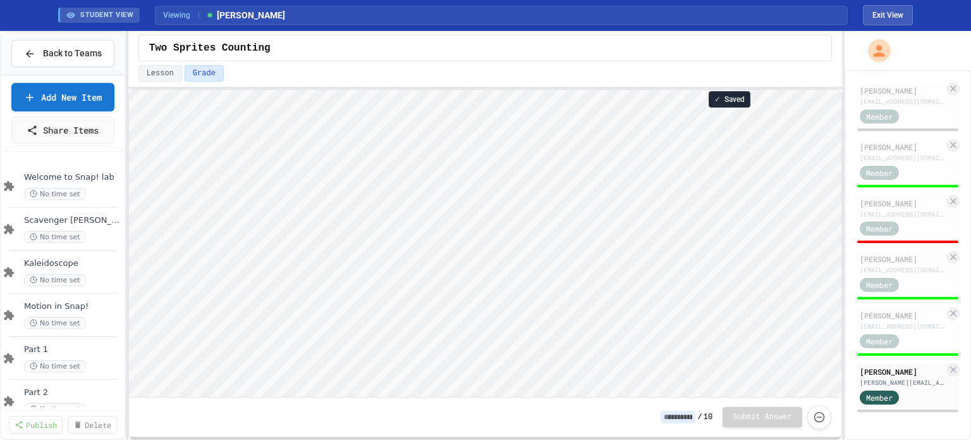
scroll to position [1, 0]
click at [680, 416] on input at bounding box center [678, 416] width 35 height 13
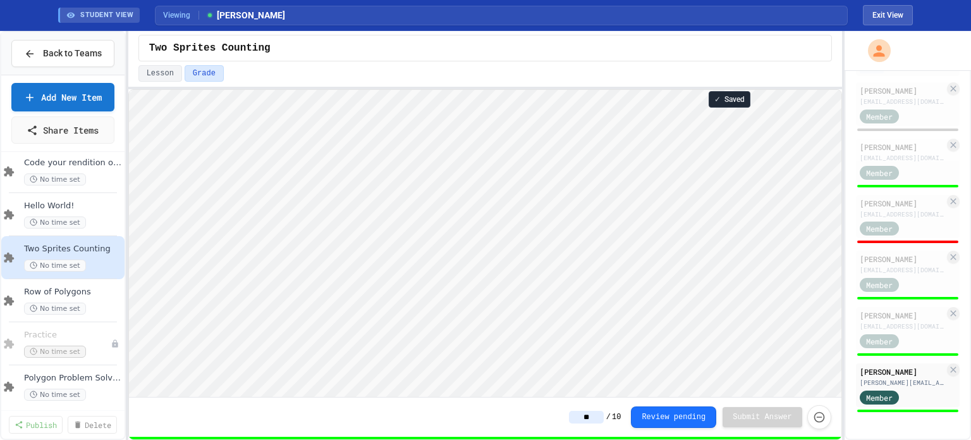
scroll to position [316, 0]
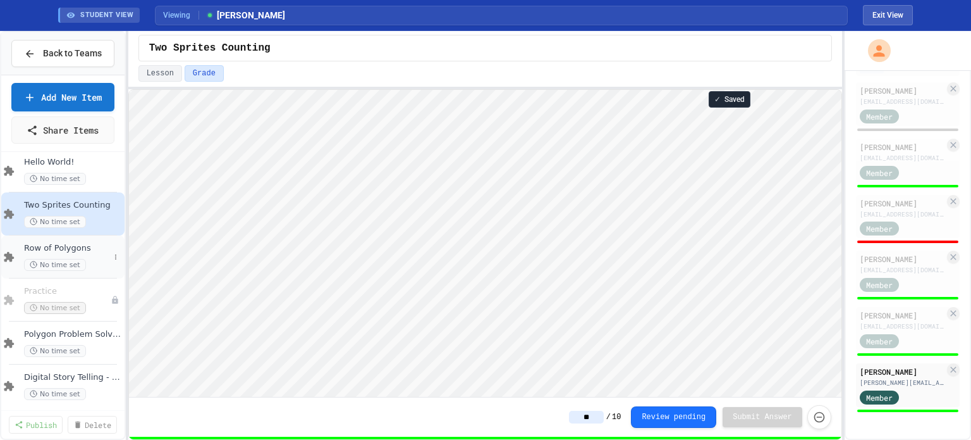
type input "**"
click at [68, 252] on div "Row of Polygons No time set" at bounding box center [66, 257] width 85 height 28
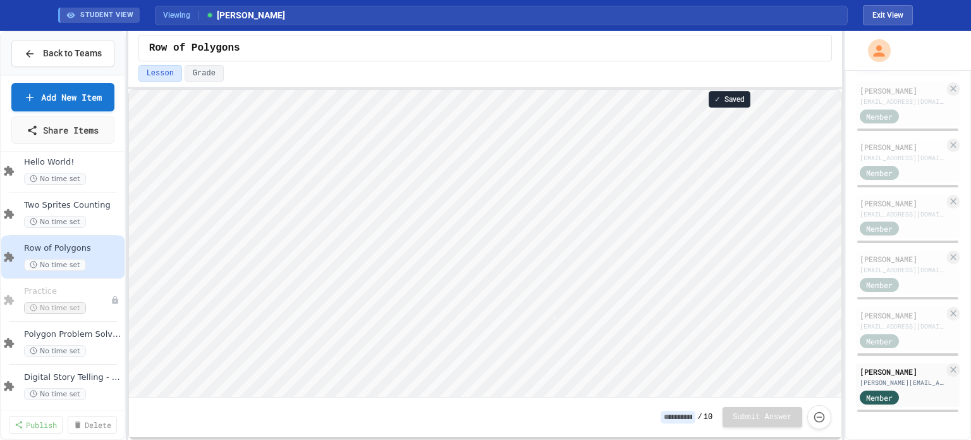
scroll to position [1, 3]
type textarea "*"
type textarea "***"
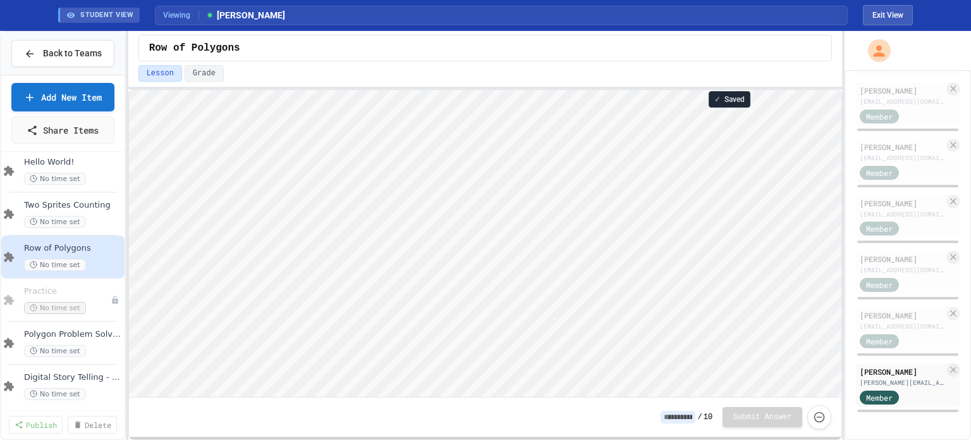
type textarea "*"
type textarea "**"
type textarea "*"
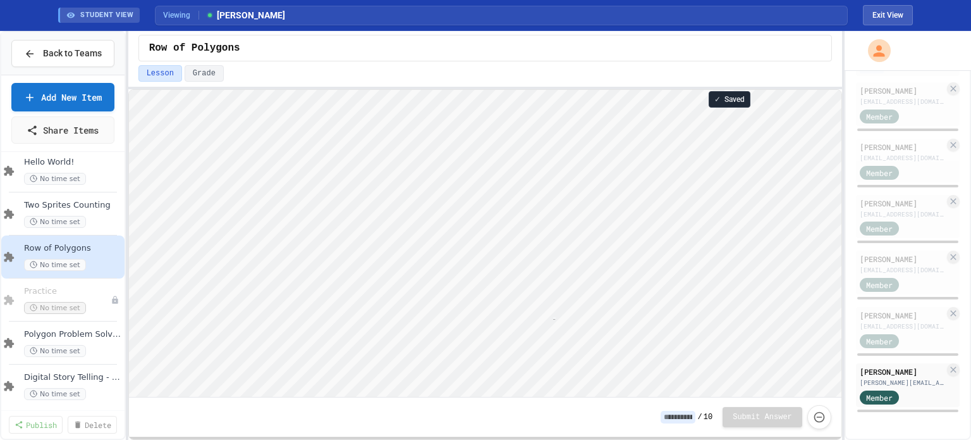
scroll to position [1, 7]
type textarea "**"
type textarea "*"
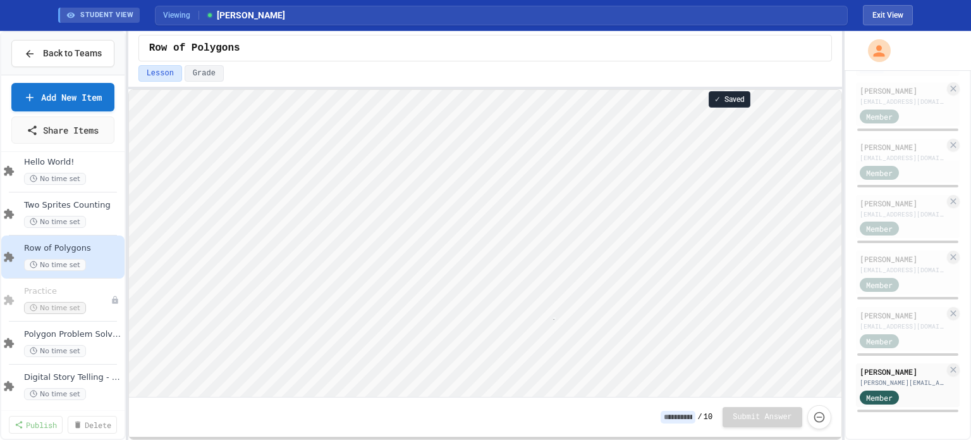
type textarea "**"
click at [686, 421] on input at bounding box center [678, 416] width 35 height 13
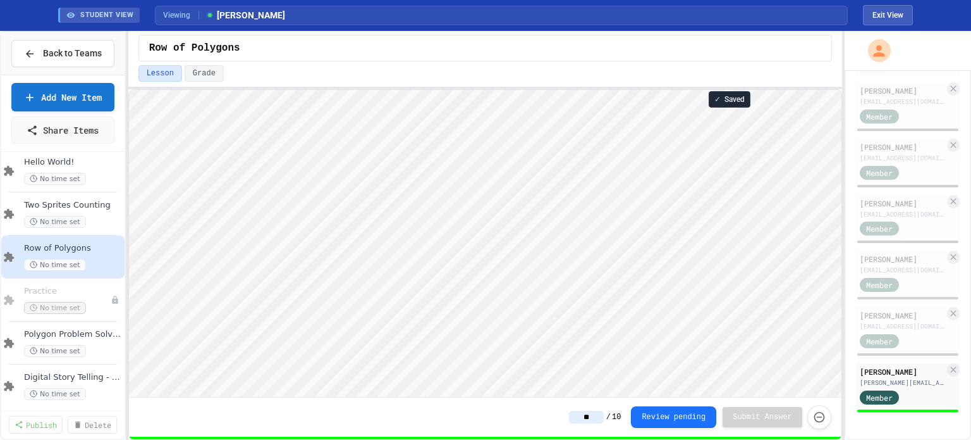
type input "**"
type textarea "*"
type textarea "**"
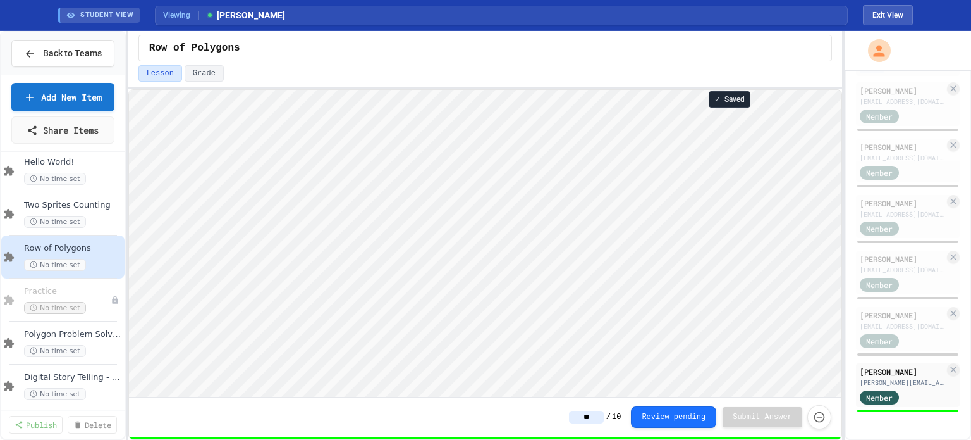
click at [602, 419] on input "**" at bounding box center [586, 416] width 35 height 13
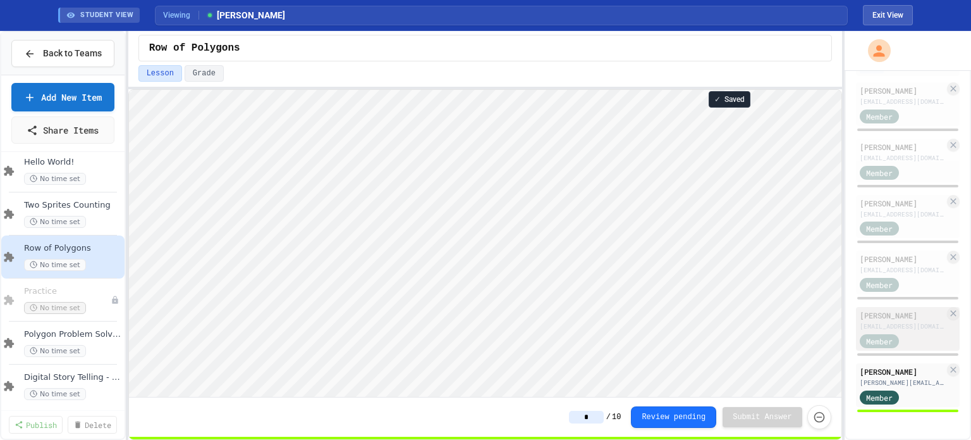
type input "*"
click at [875, 321] on div "[PERSON_NAME]" at bounding box center [902, 314] width 85 height 11
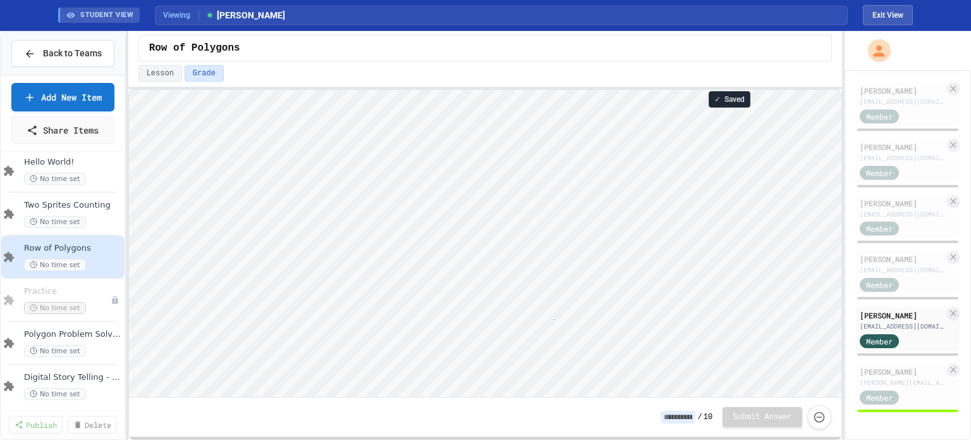
scroll to position [1, 28]
type textarea "*******"
click at [675, 417] on input at bounding box center [678, 416] width 35 height 13
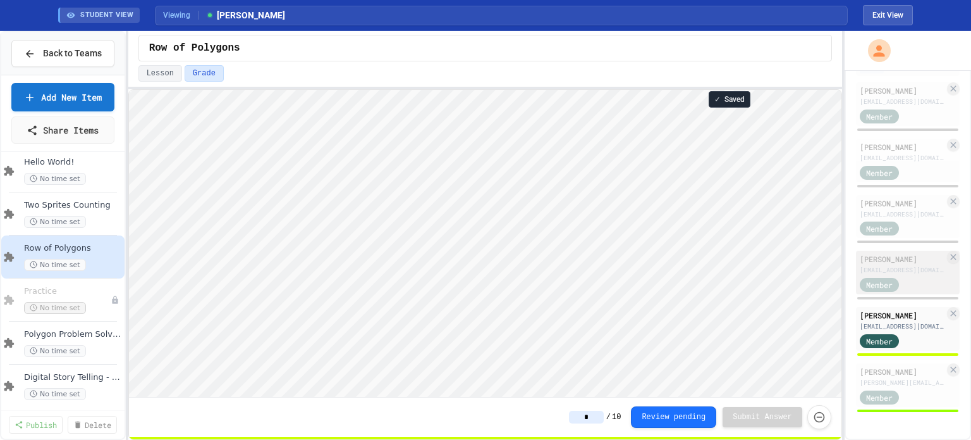
type input "*"
click at [879, 268] on div "[EMAIL_ADDRESS][DOMAIN_NAME]" at bounding box center [902, 269] width 85 height 9
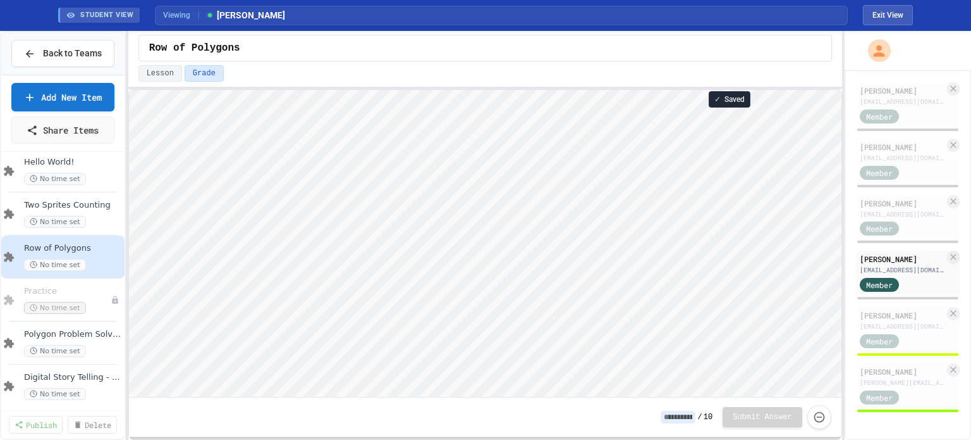
scroll to position [1, 3]
type textarea "*"
type textarea "**"
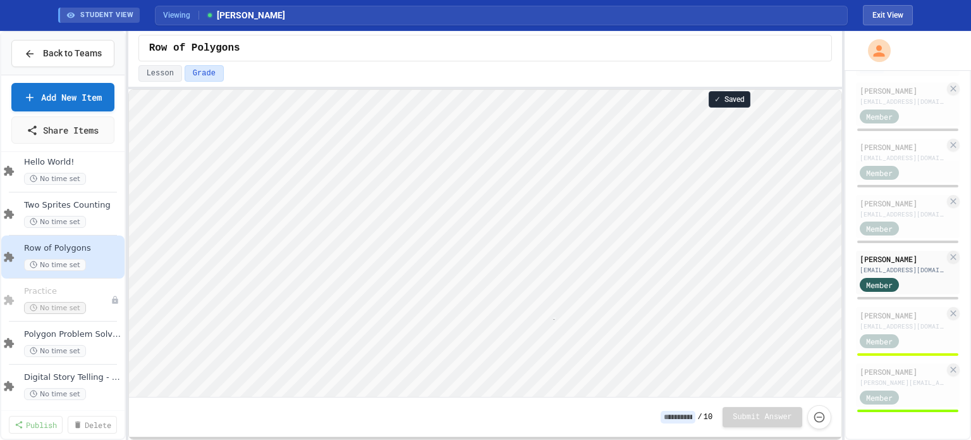
type textarea "***"
type textarea "*"
type textarea "**"
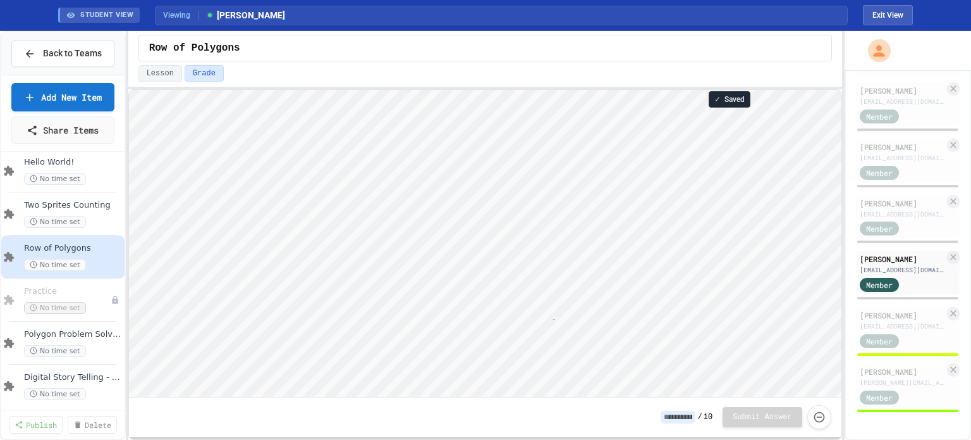
scroll to position [1, 11]
type textarea "***"
type textarea "*"
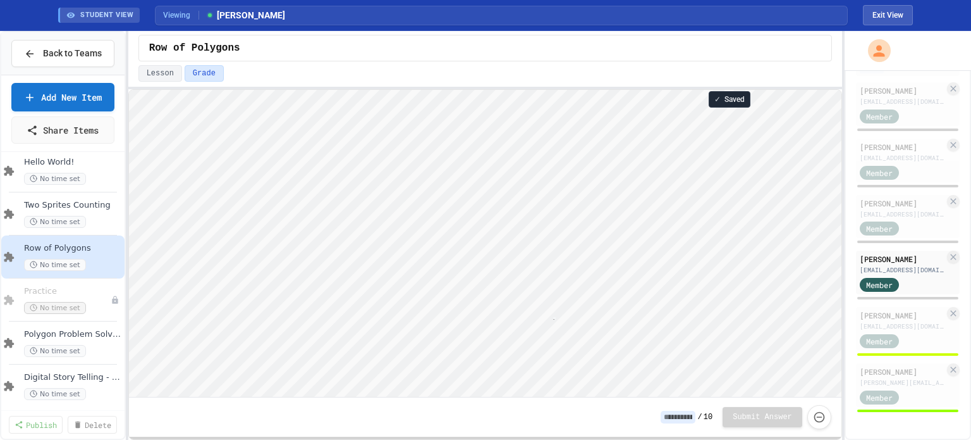
type textarea "**"
type textarea "***"
type textarea "*"
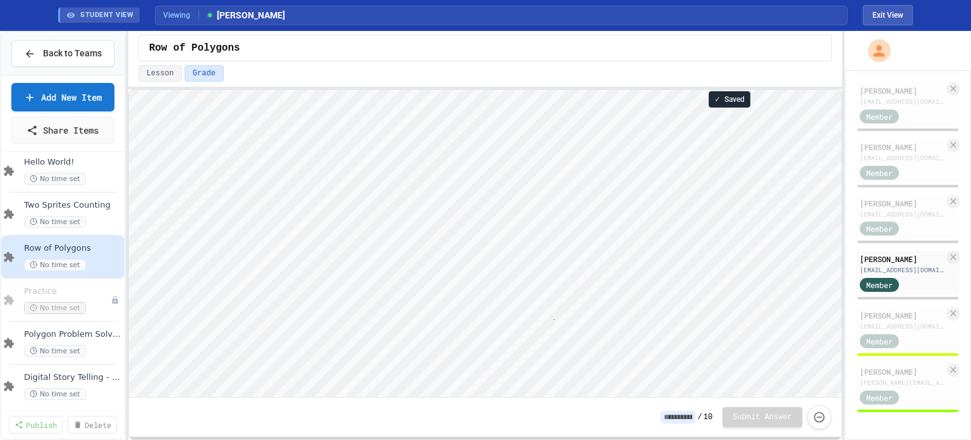
type textarea "**"
type textarea "***"
click at [686, 421] on input at bounding box center [678, 416] width 35 height 13
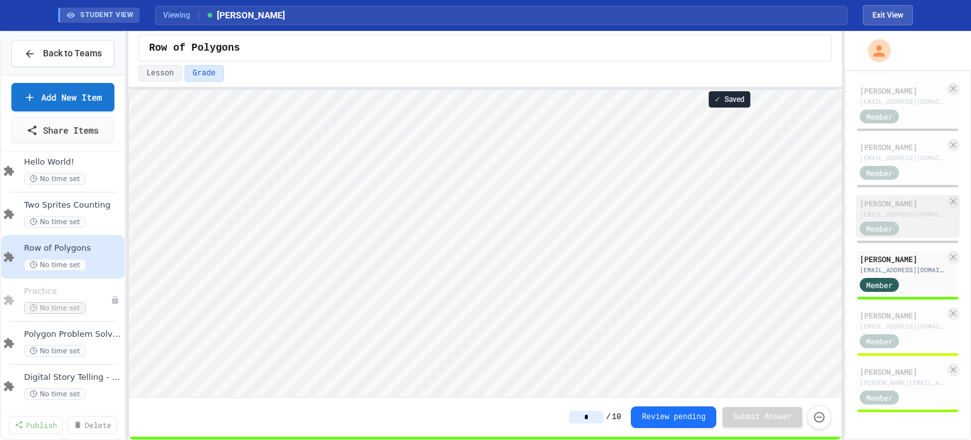
type input "*"
click at [901, 217] on div "[EMAIL_ADDRESS][DOMAIN_NAME]" at bounding box center [902, 213] width 85 height 9
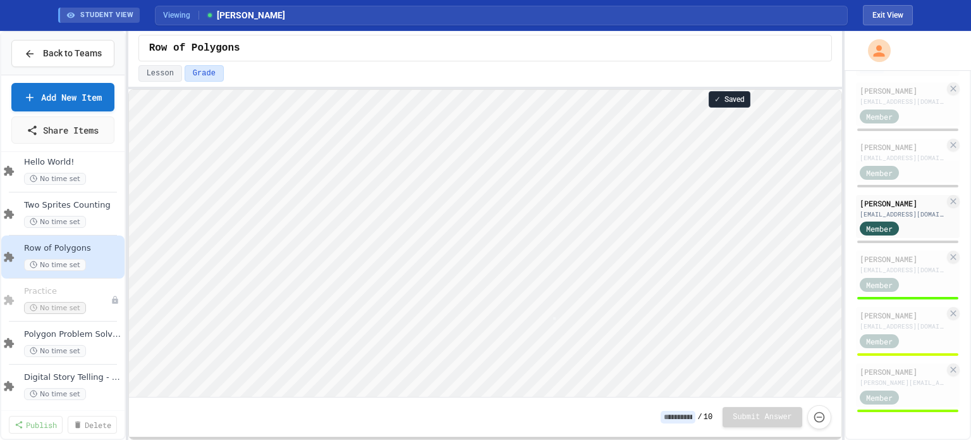
scroll to position [1, 3]
type textarea "*"
click at [684, 420] on input at bounding box center [678, 416] width 35 height 13
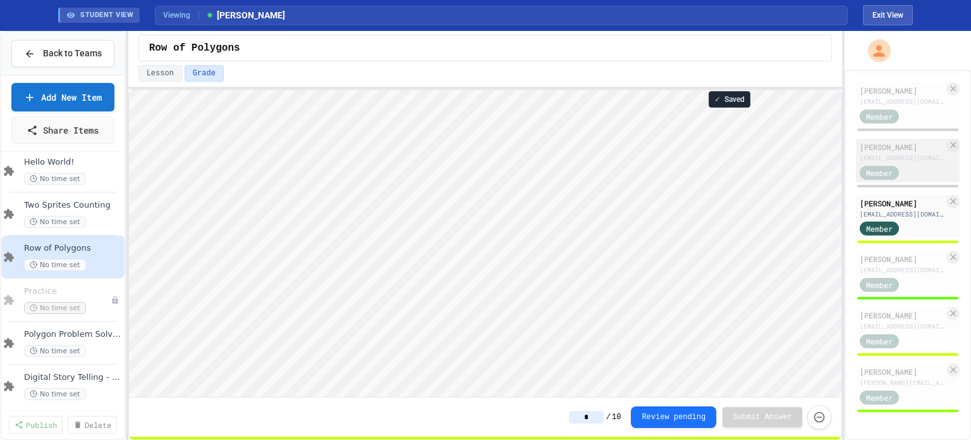
type input "*"
click at [906, 156] on div "[EMAIL_ADDRESS][DOMAIN_NAME]" at bounding box center [902, 157] width 85 height 9
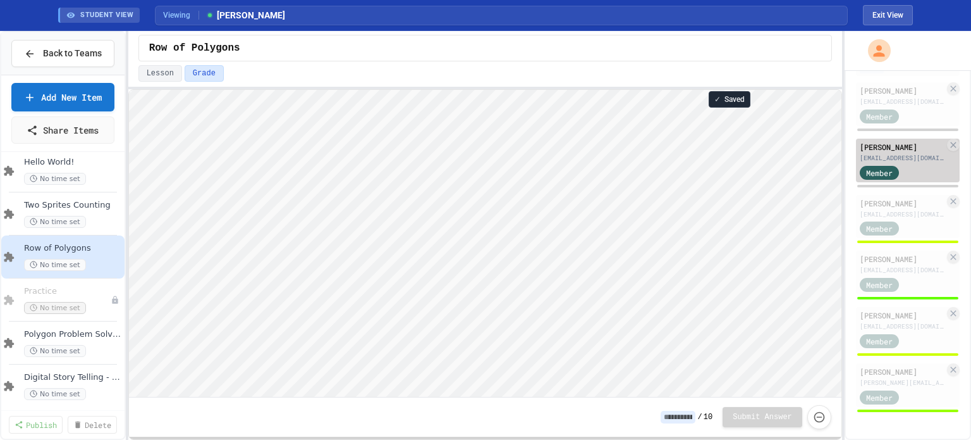
scroll to position [1, 0]
type textarea "*"
type textarea "***"
type textarea "*"
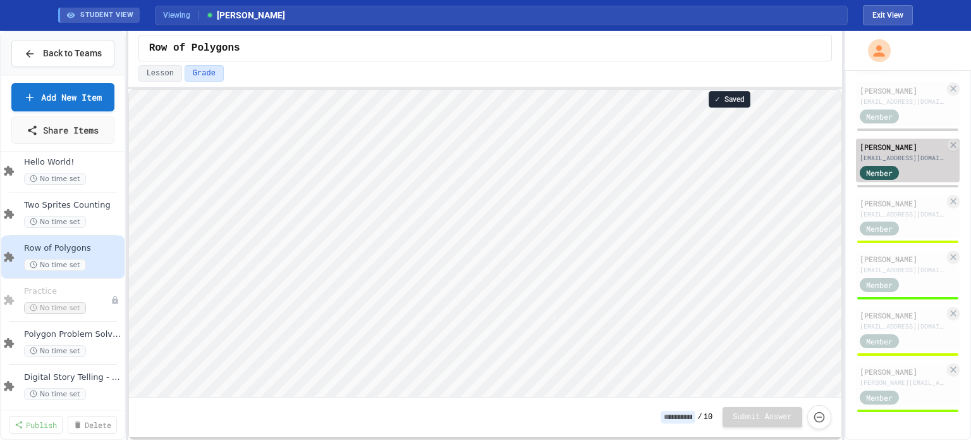
scroll to position [1, 0]
click at [684, 419] on input at bounding box center [678, 416] width 35 height 13
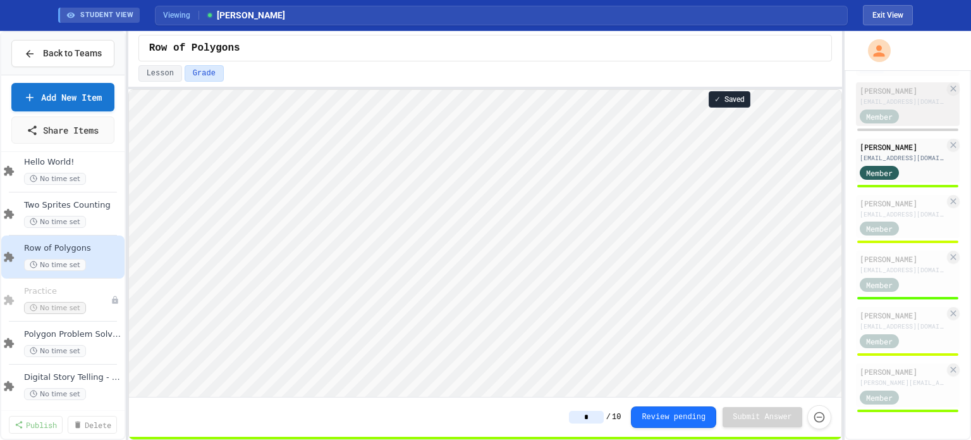
type input "*"
click at [909, 95] on div "[PERSON_NAME]" at bounding box center [902, 90] width 85 height 11
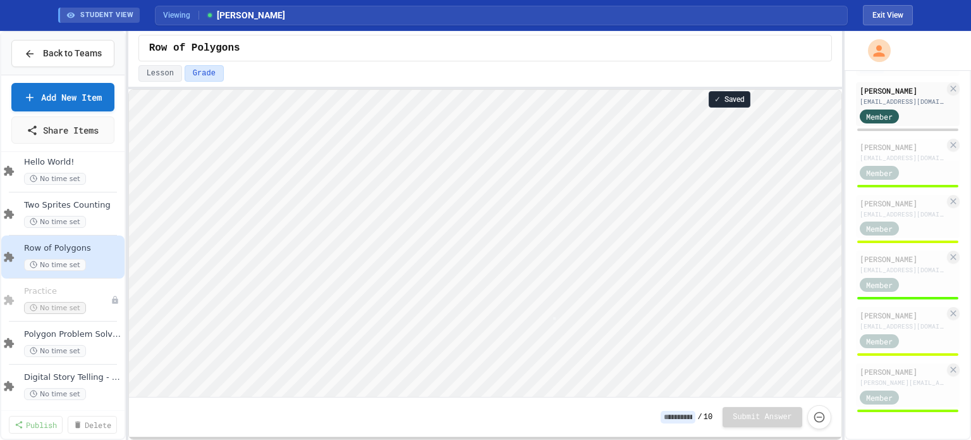
scroll to position [1, 3]
type textarea "*"
type textarea "***"
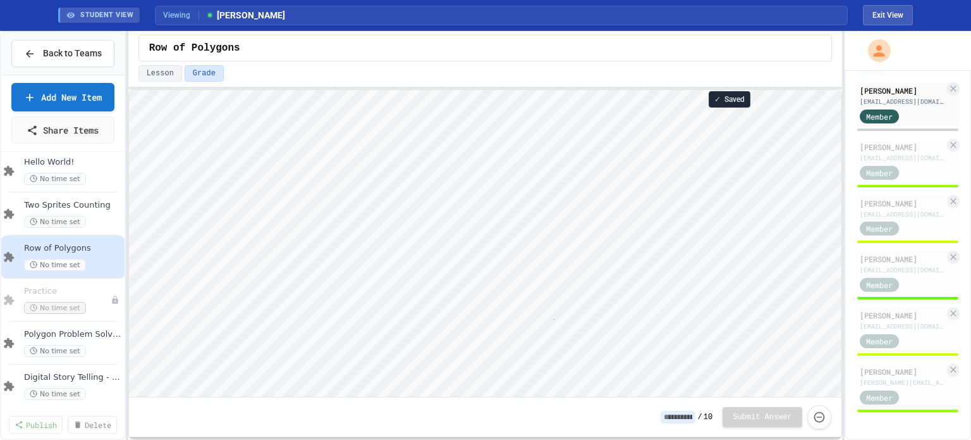
type textarea "**"
type textarea "*"
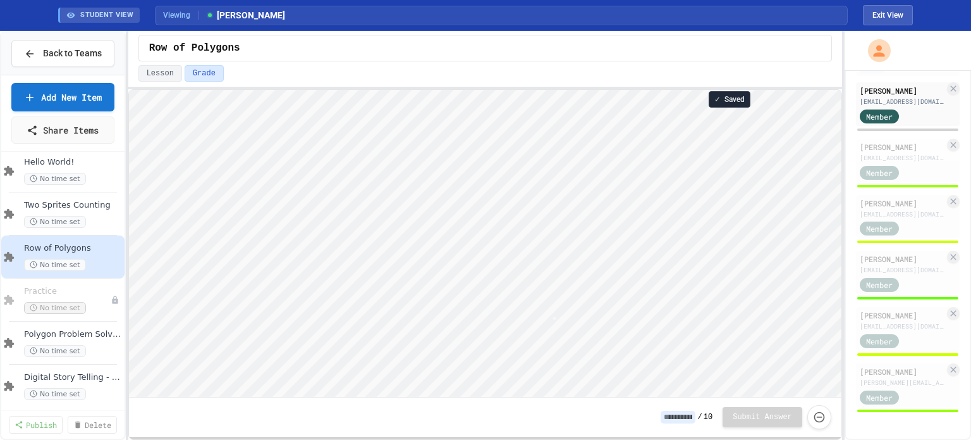
type textarea "*"
type textarea "***"
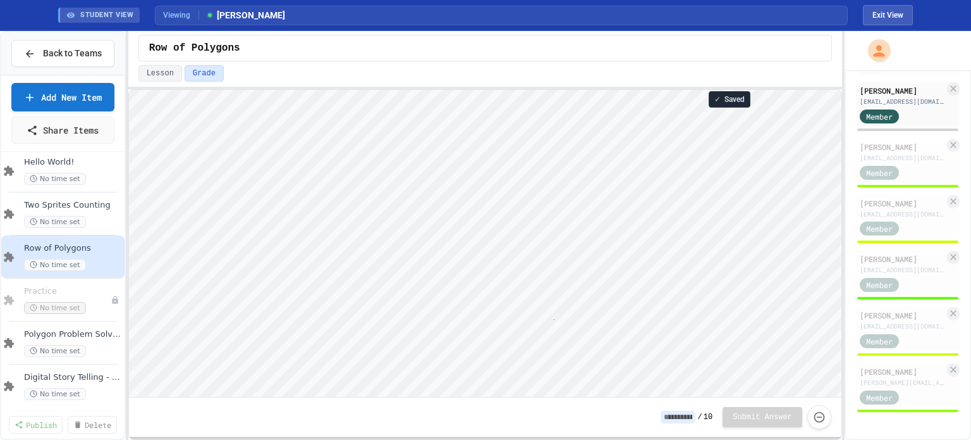
scroll to position [1, 11]
type textarea "***"
click at [680, 420] on input at bounding box center [678, 416] width 35 height 13
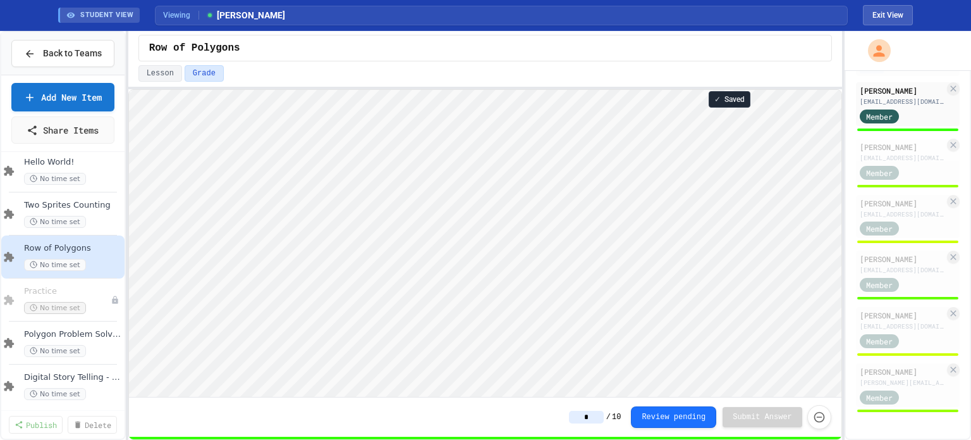
type input "*"
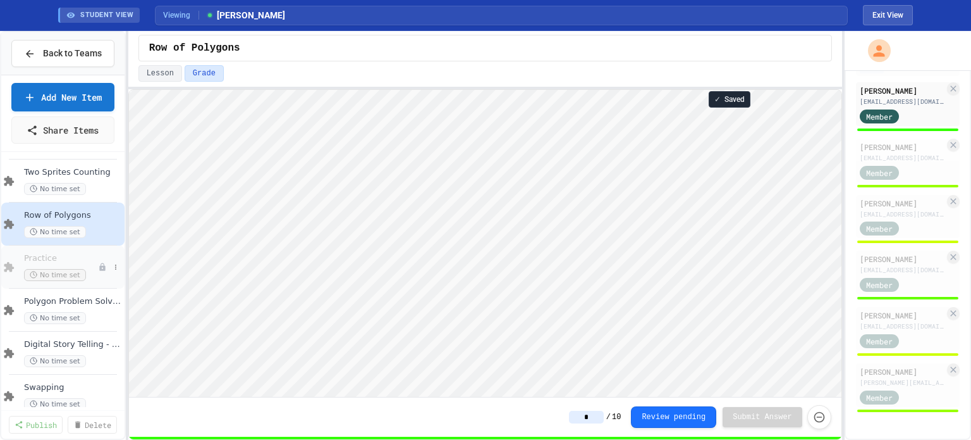
scroll to position [367, 0]
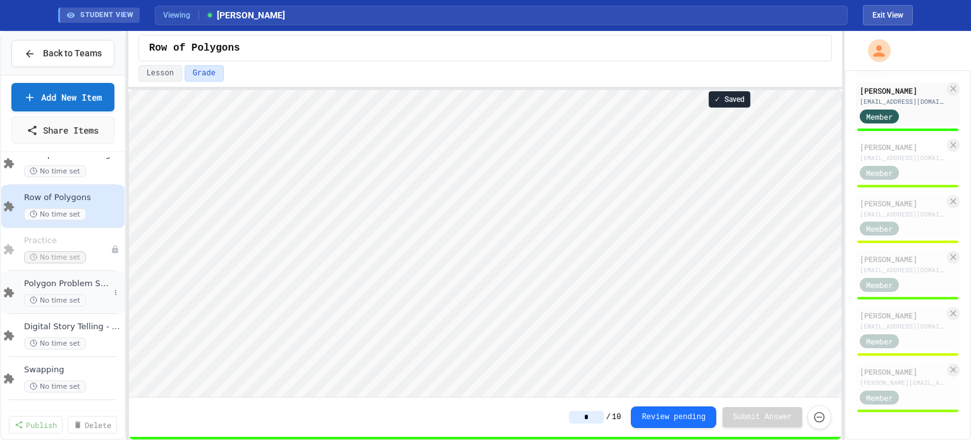
click at [63, 283] on span "Polygon Problem Solving" at bounding box center [66, 283] width 85 height 11
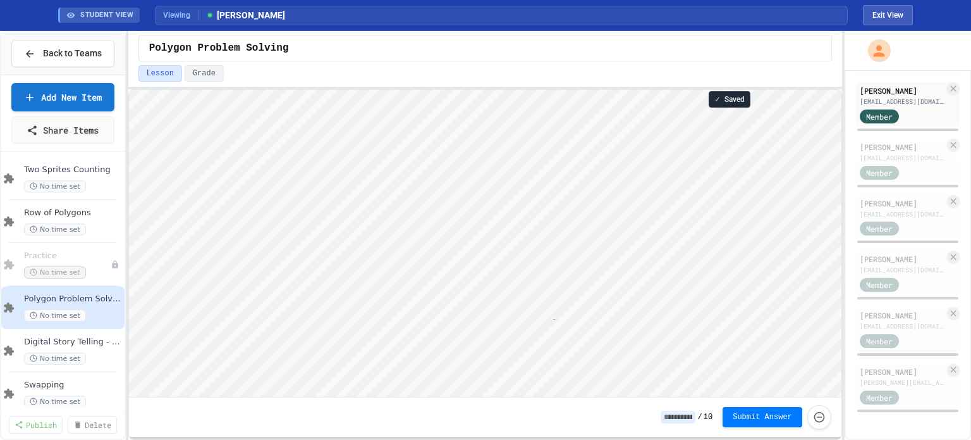
scroll to position [1, 7]
type textarea "**"
click at [679, 422] on input at bounding box center [678, 416] width 35 height 13
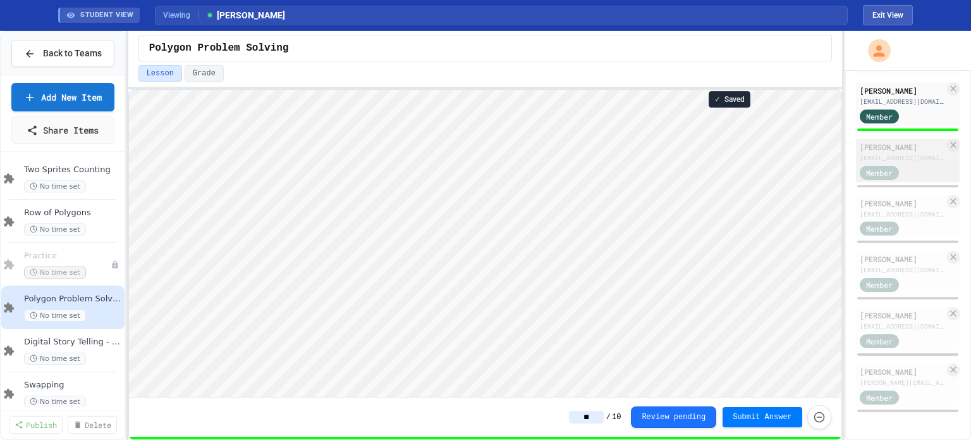
type input "**"
click at [894, 154] on div "[EMAIL_ADDRESS][DOMAIN_NAME]" at bounding box center [902, 157] width 85 height 9
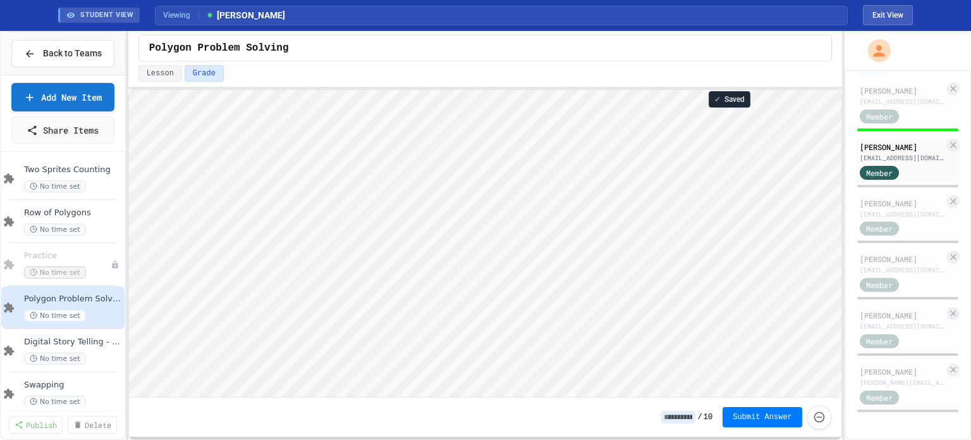
click at [683, 417] on input at bounding box center [678, 416] width 35 height 13
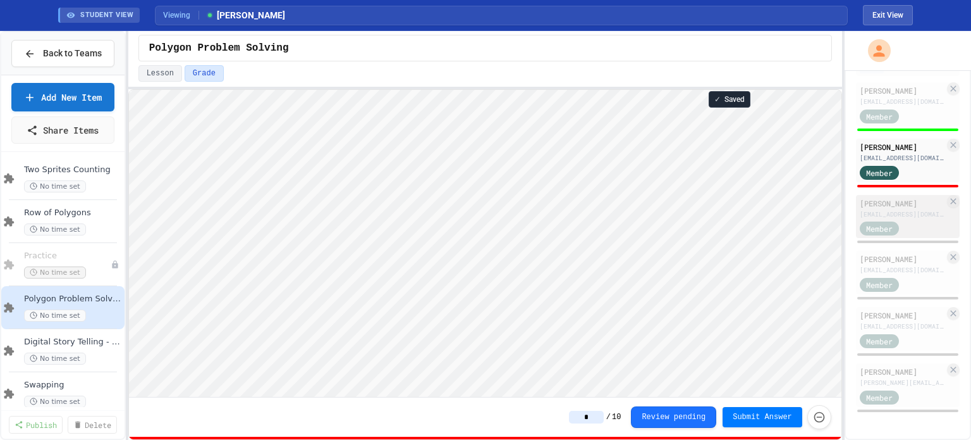
type input "*"
click at [906, 202] on div "[PERSON_NAME]" at bounding box center [902, 202] width 85 height 11
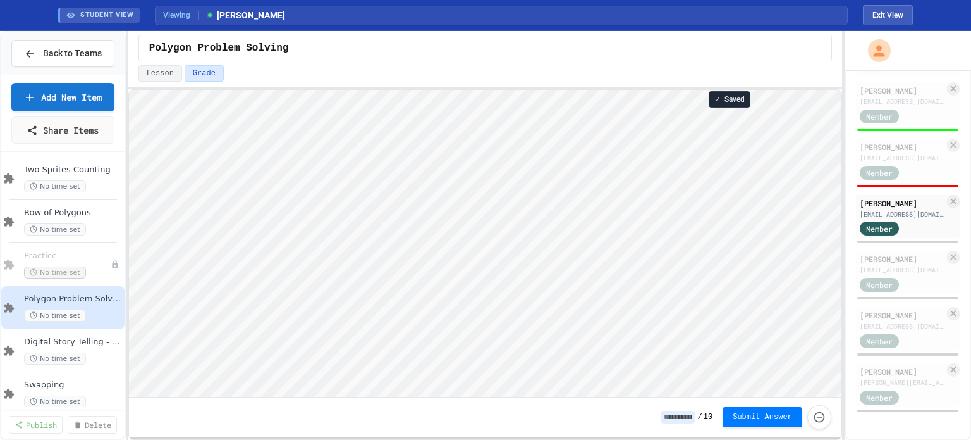
scroll to position [1, 0]
click at [684, 416] on input at bounding box center [678, 416] width 35 height 13
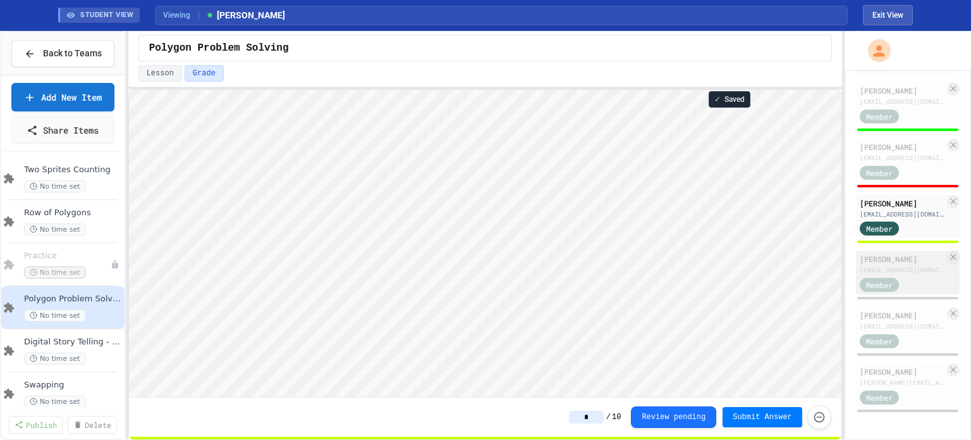
type input "*"
click at [911, 261] on div "[PERSON_NAME]" at bounding box center [902, 258] width 85 height 11
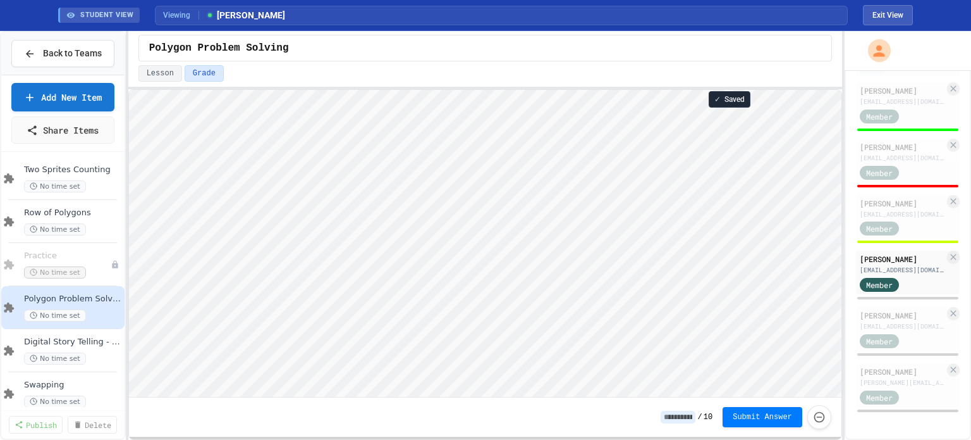
scroll to position [1, 0]
click at [683, 417] on input at bounding box center [678, 416] width 35 height 13
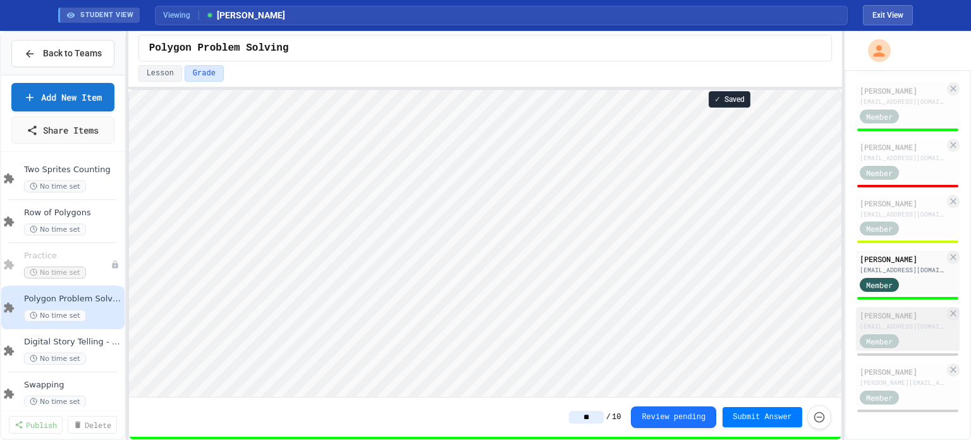
type input "**"
click at [913, 314] on div "[PERSON_NAME]" at bounding box center [902, 314] width 85 height 11
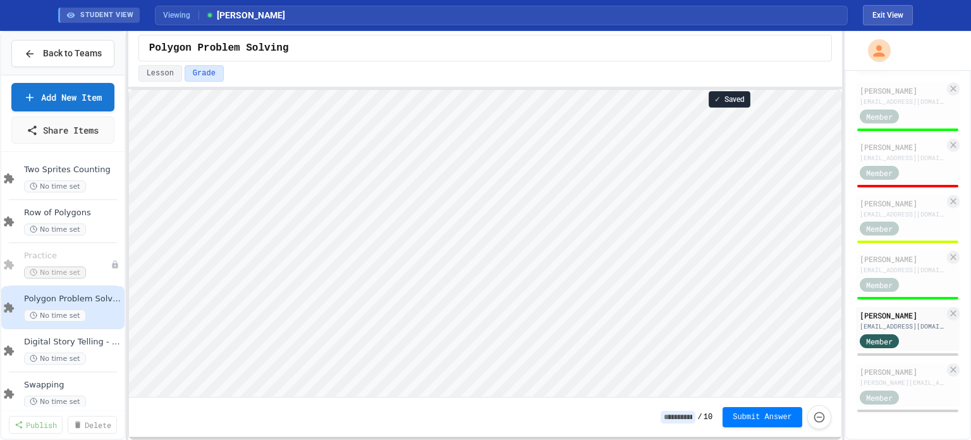
scroll to position [1, 0]
click at [673, 412] on input at bounding box center [678, 416] width 35 height 13
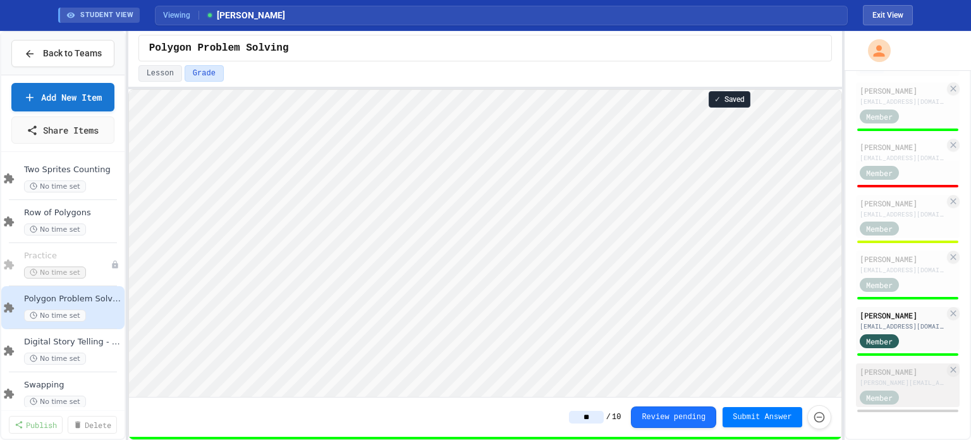
type input "**"
click at [886, 374] on div "[PERSON_NAME]" at bounding box center [902, 371] width 85 height 11
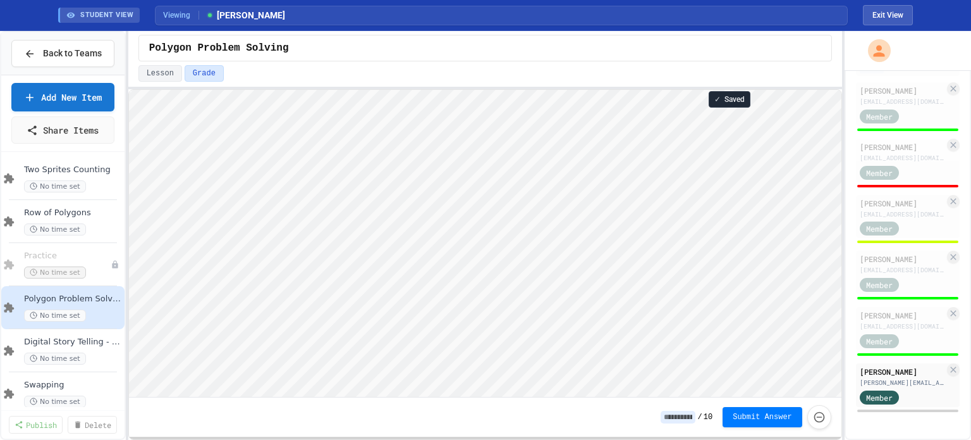
click at [683, 417] on input at bounding box center [678, 416] width 35 height 13
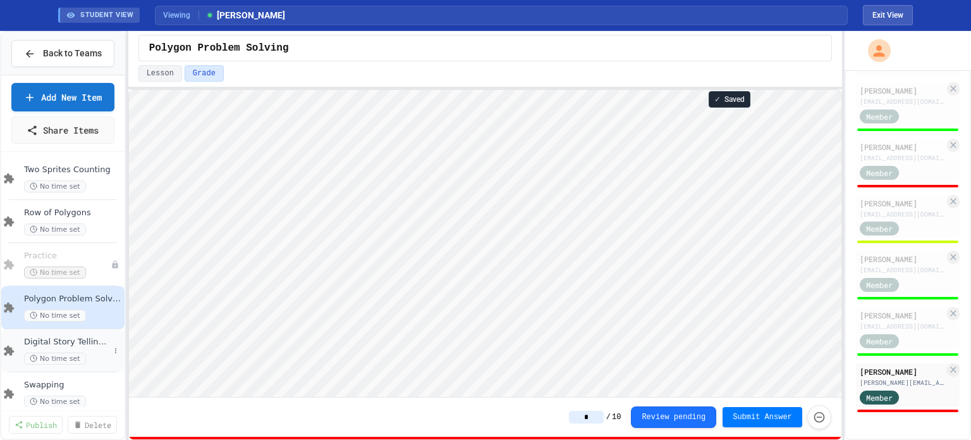
type input "*"
click at [72, 344] on span "Digital Story Telling - make sure you do the work in GC first." at bounding box center [66, 341] width 85 height 11
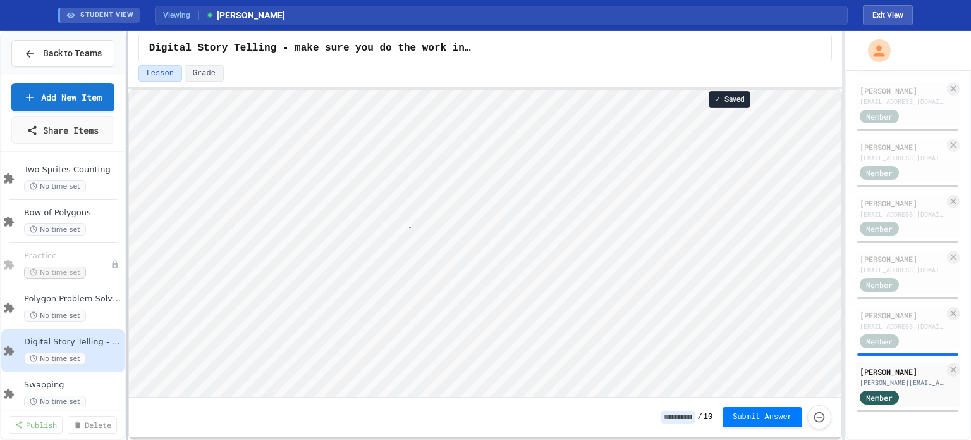
scroll to position [1, 40]
type textarea "**********"
click at [902, 327] on div "[EMAIL_ADDRESS][DOMAIN_NAME]" at bounding box center [902, 325] width 85 height 9
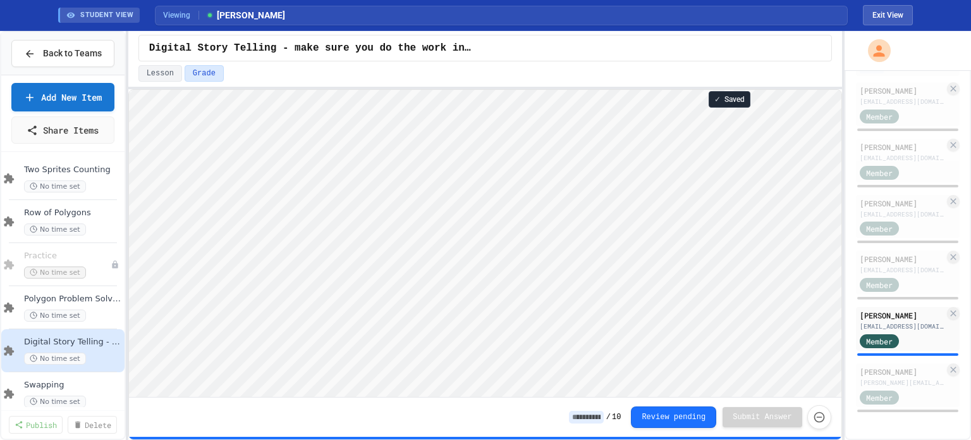
scroll to position [1, 0]
click at [595, 417] on input at bounding box center [586, 416] width 35 height 13
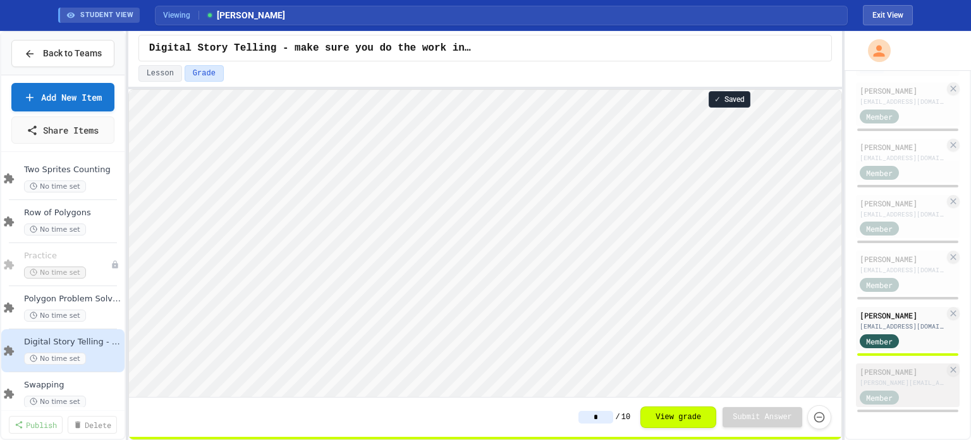
type input "*"
click at [889, 377] on div "[PERSON_NAME]" at bounding box center [902, 371] width 85 height 11
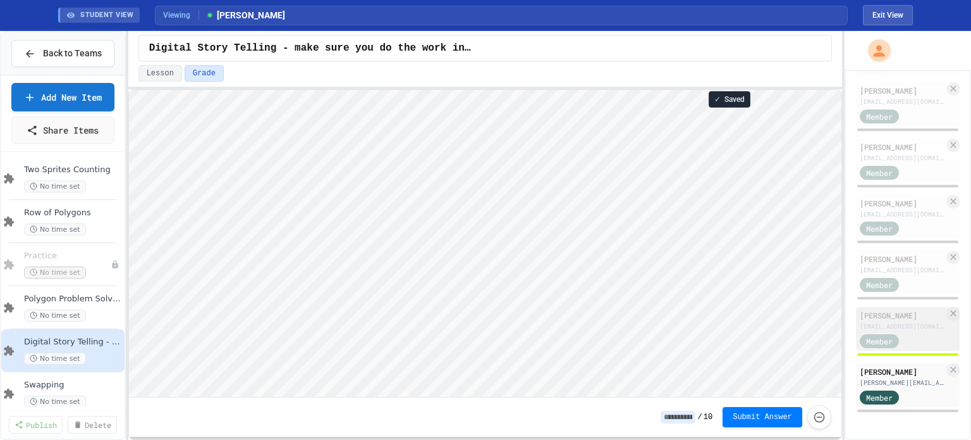
click at [891, 315] on div "[PERSON_NAME]" at bounding box center [902, 314] width 85 height 11
type input "*"
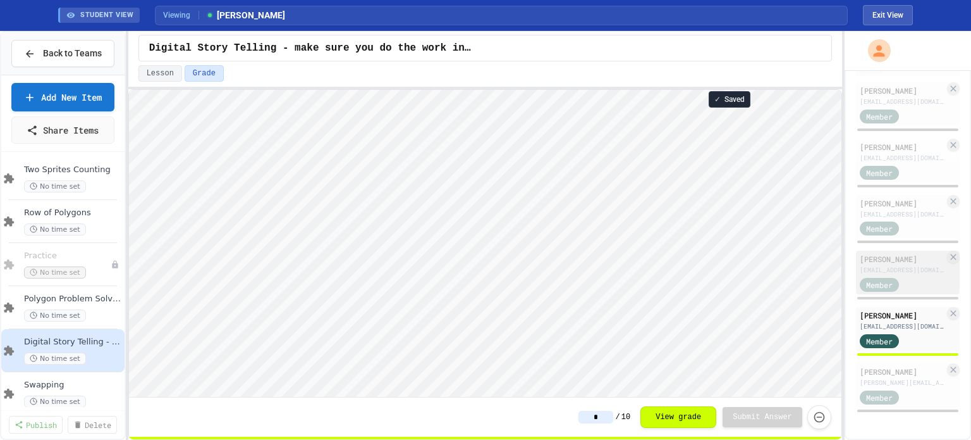
click at [894, 267] on div "[EMAIL_ADDRESS][DOMAIN_NAME]" at bounding box center [902, 269] width 85 height 9
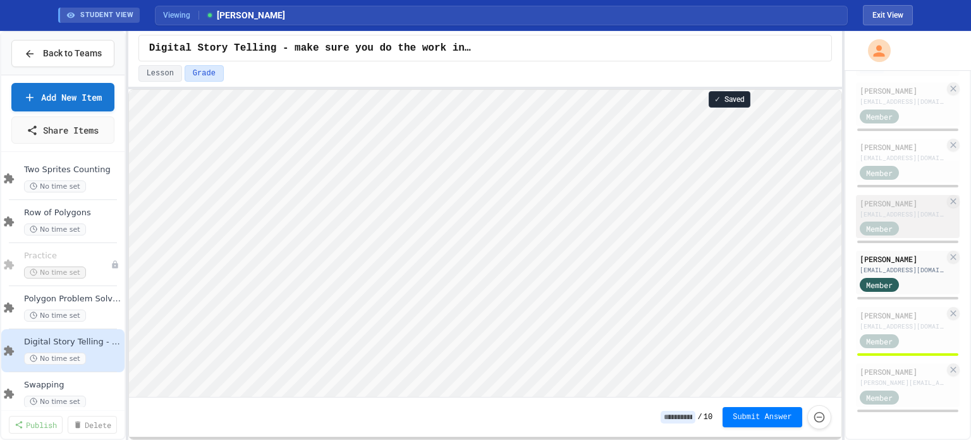
click at [881, 210] on div "[EMAIL_ADDRESS][DOMAIN_NAME]" at bounding box center [902, 213] width 85 height 9
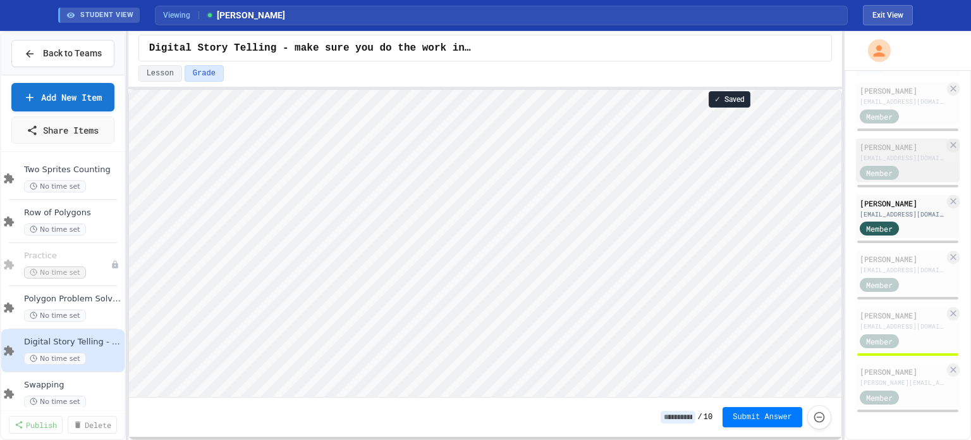
click at [889, 151] on div "[PERSON_NAME]" at bounding box center [902, 146] width 85 height 11
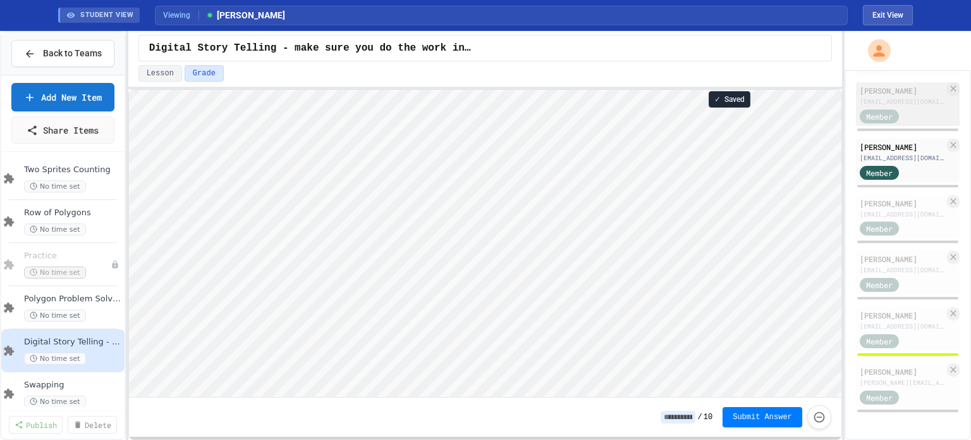
click at [906, 88] on div "[PERSON_NAME]" at bounding box center [902, 90] width 85 height 11
click at [50, 385] on span "Swapping" at bounding box center [66, 384] width 85 height 11
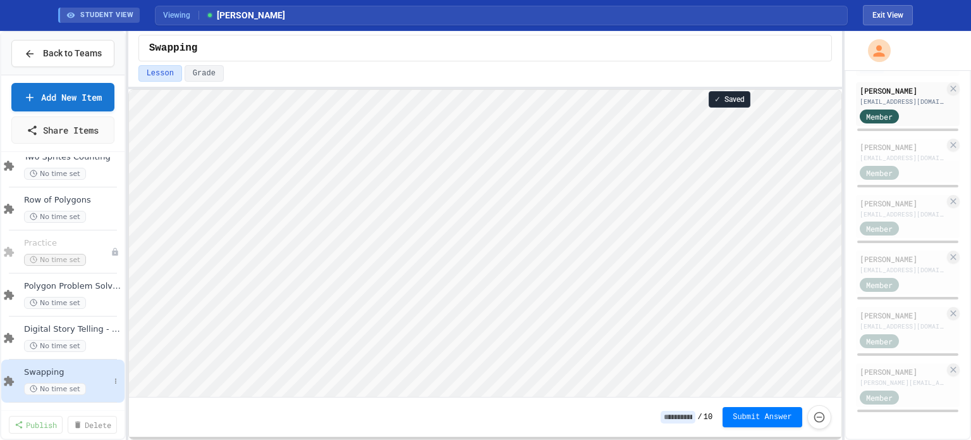
scroll to position [367, 0]
